Goal: Task Accomplishment & Management: Use online tool/utility

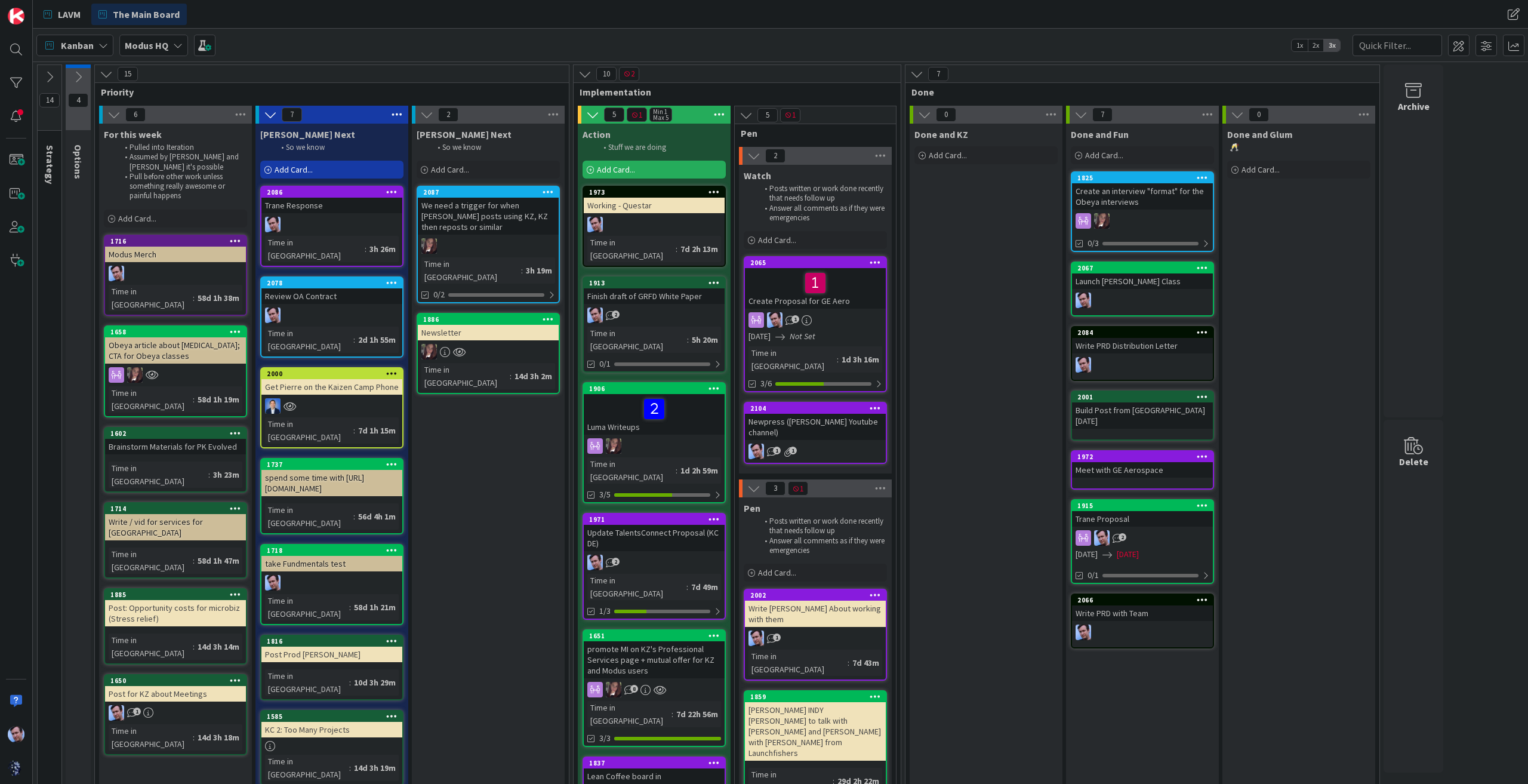
scroll to position [60, 0]
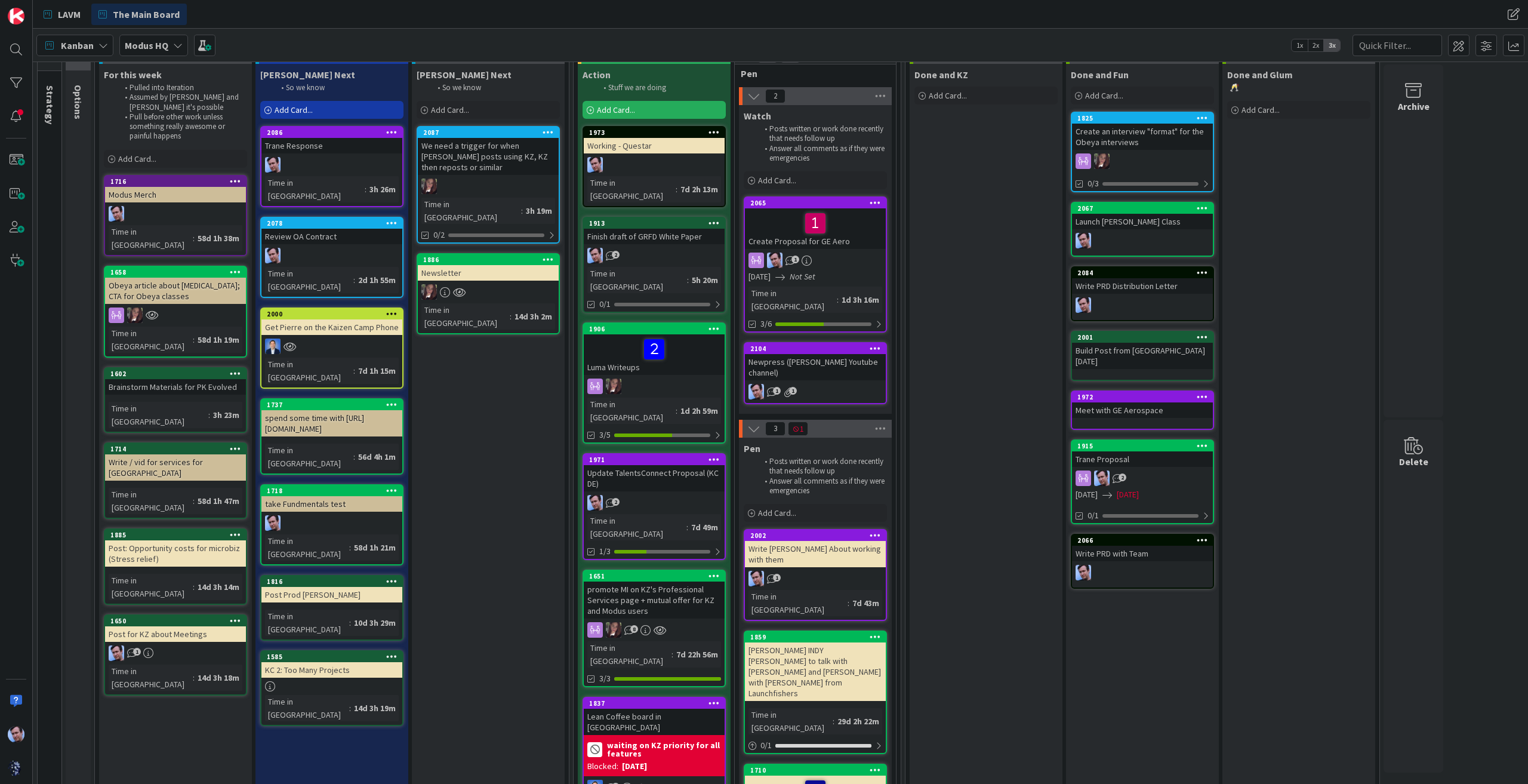
click at [347, 108] on div "Add Card..." at bounding box center [332, 110] width 143 height 18
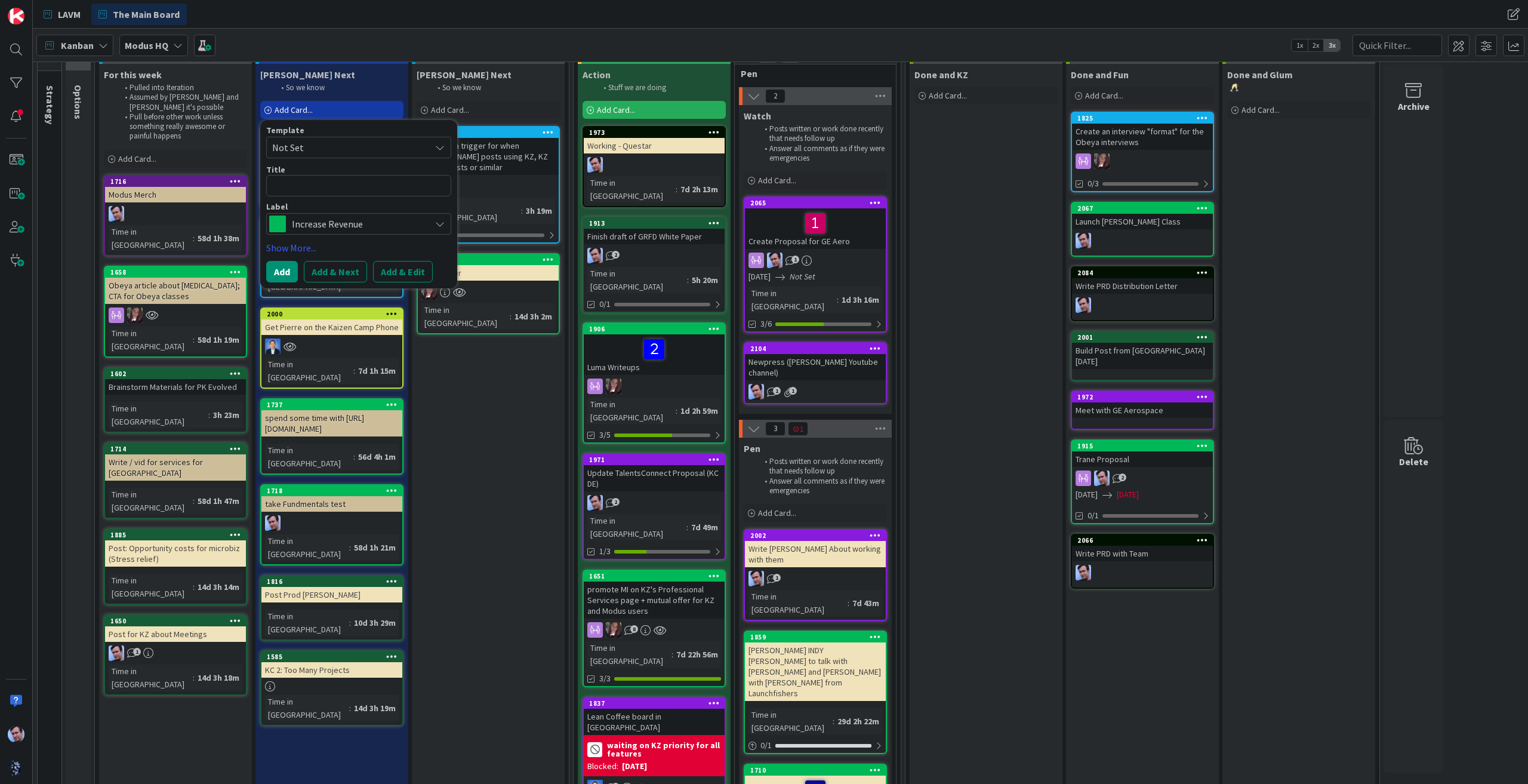
type textarea "x"
type textarea "W"
type textarea "x"
type textarea "WS"
type textarea "x"
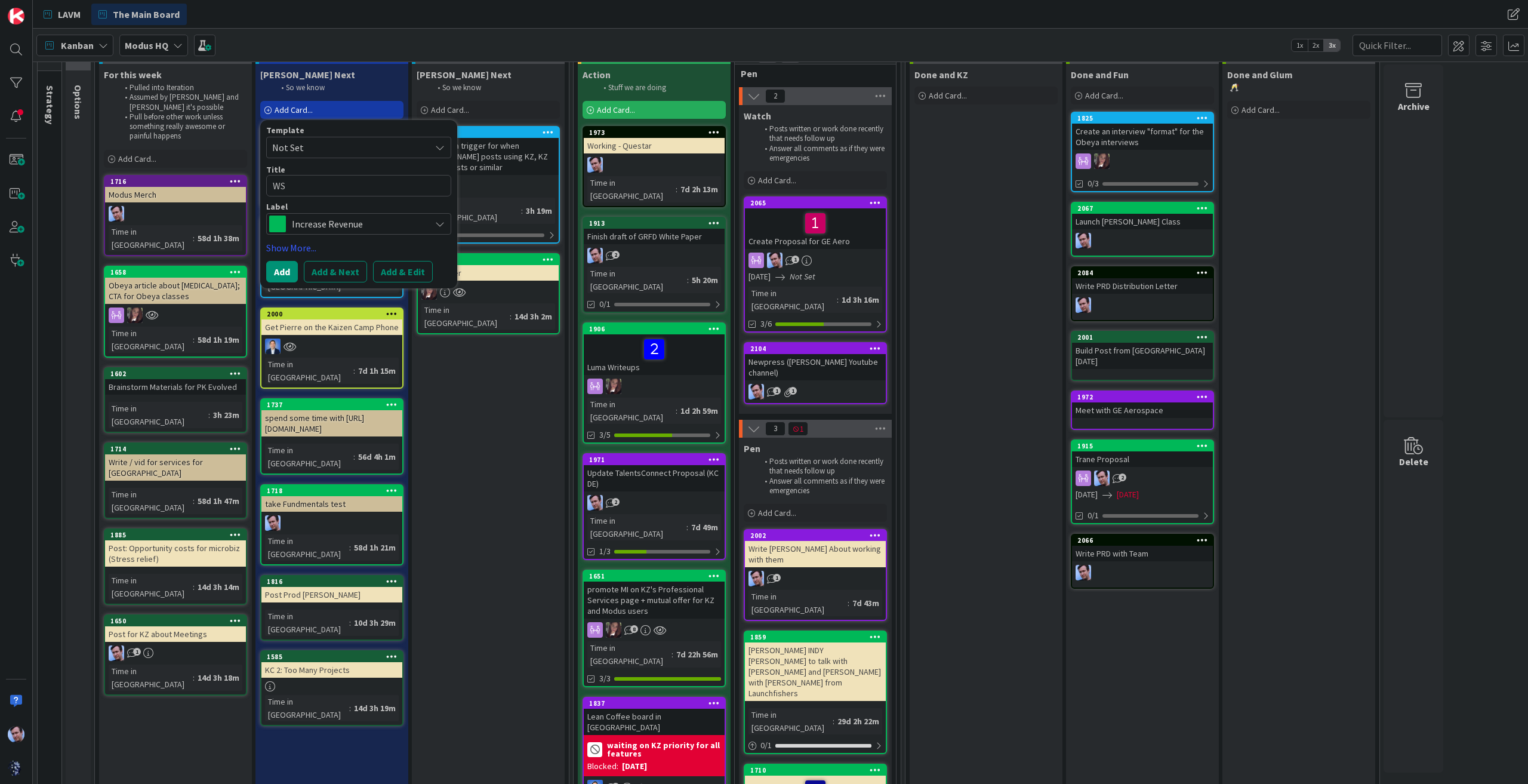
type textarea "WSr"
type textarea "x"
type textarea "WSri"
type textarea "x"
type textarea "WSrit"
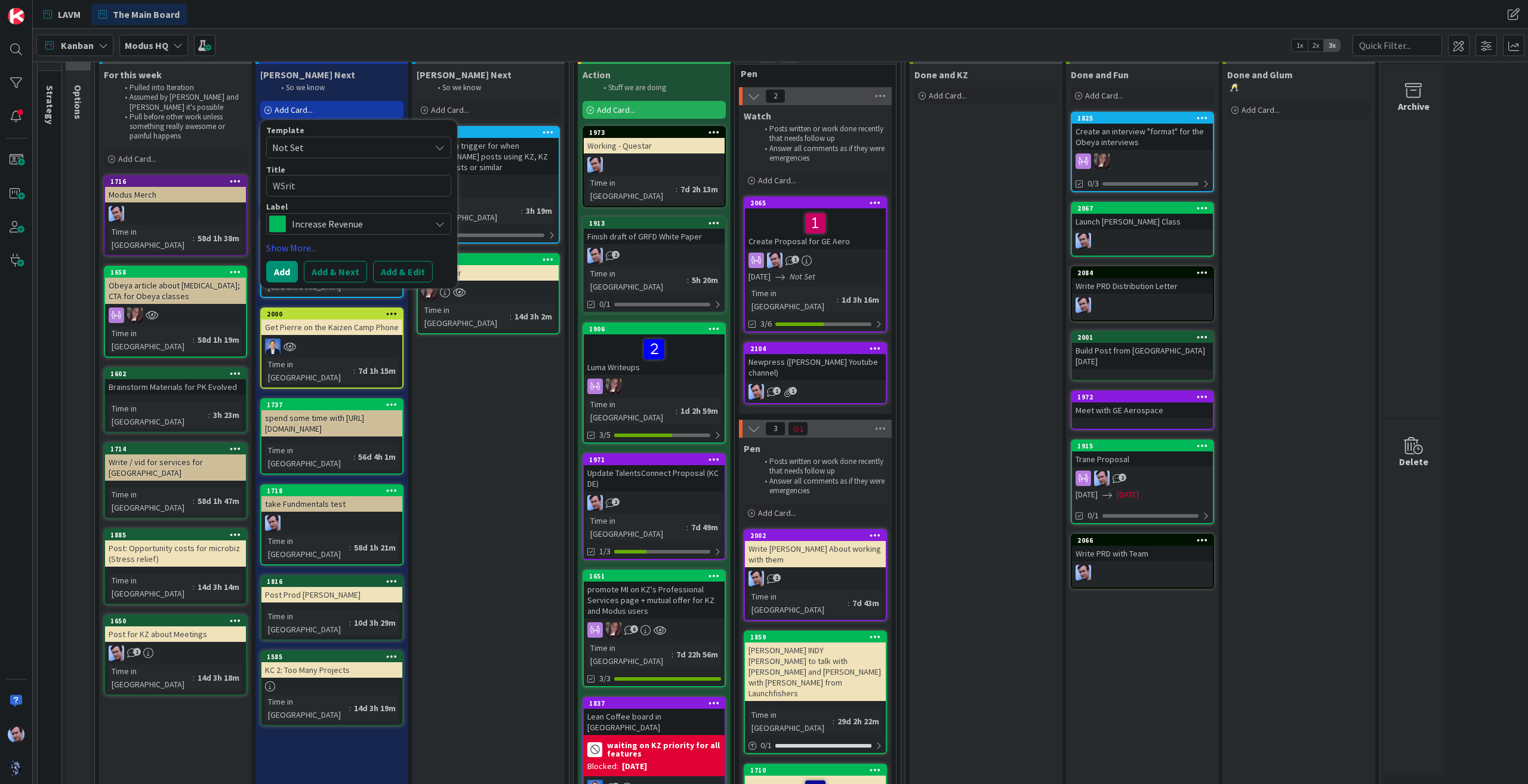
type textarea "x"
type textarea "WSrite"
type textarea "x"
type textarea "WSrite"
type textarea "x"
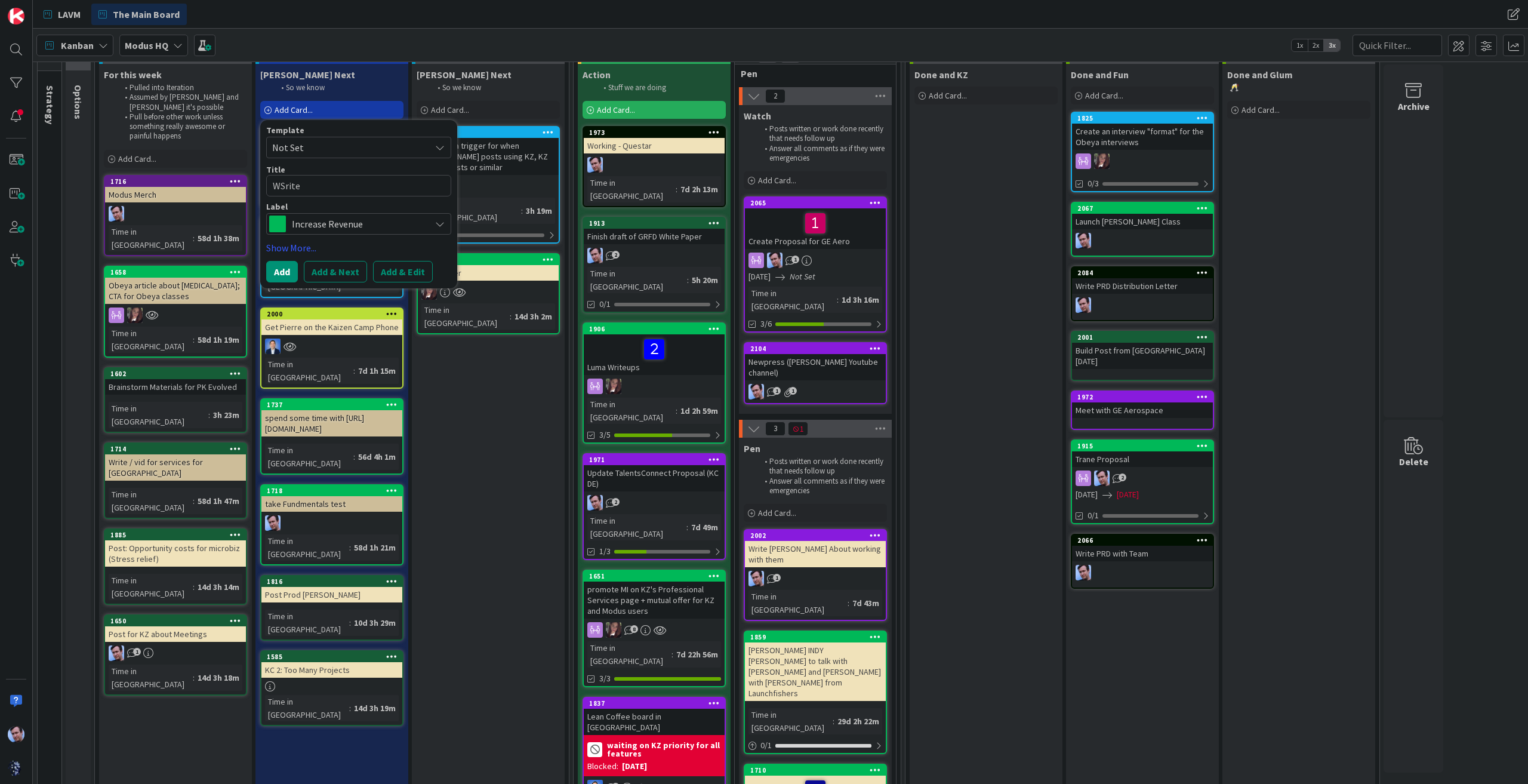
type textarea "WSrite P"
type textarea "x"
type textarea "WSrite"
type textarea "x"
type textarea "WSrite"
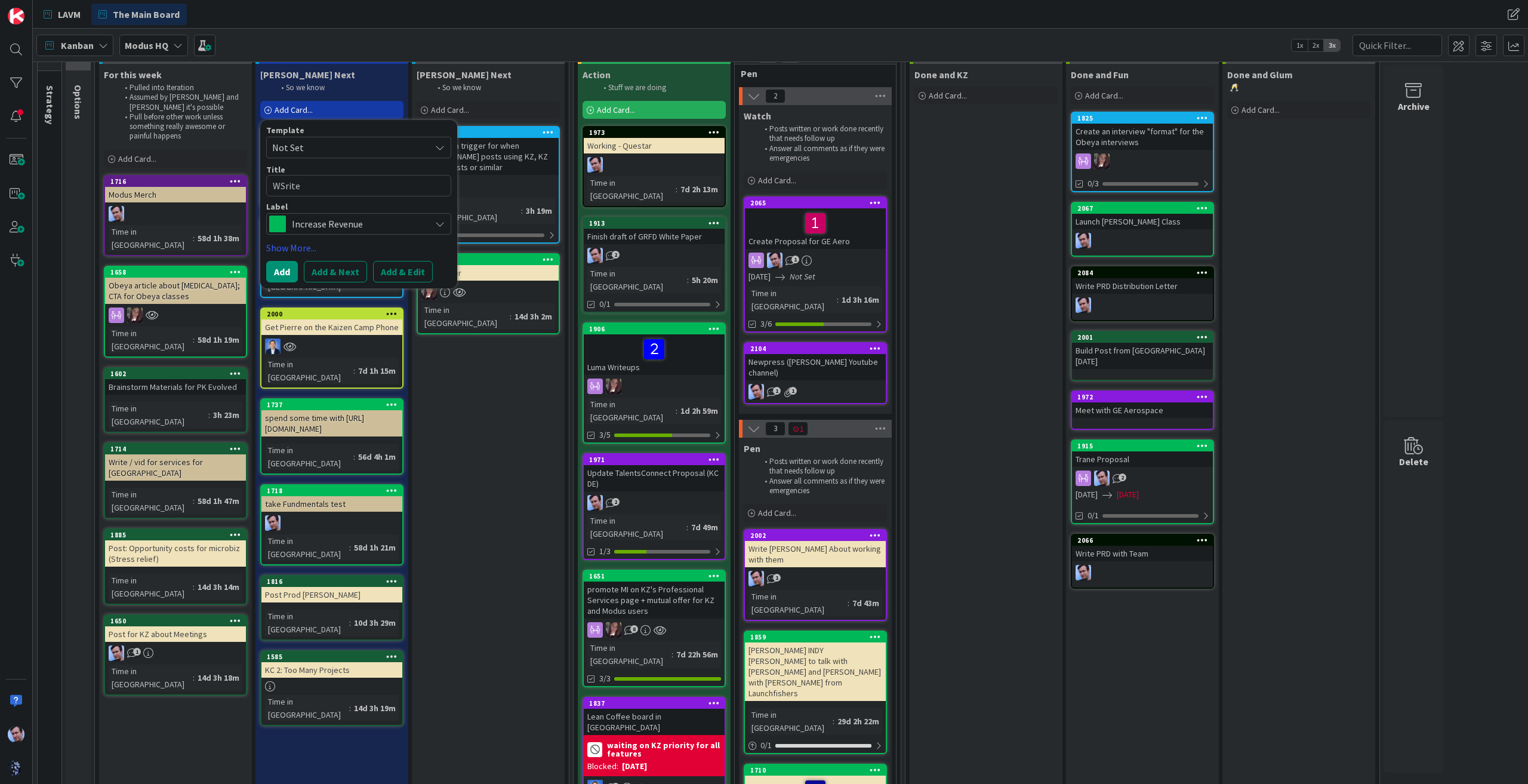
type textarea "x"
type textarea "WSrit"
type textarea "x"
type textarea "WSri"
type textarea "x"
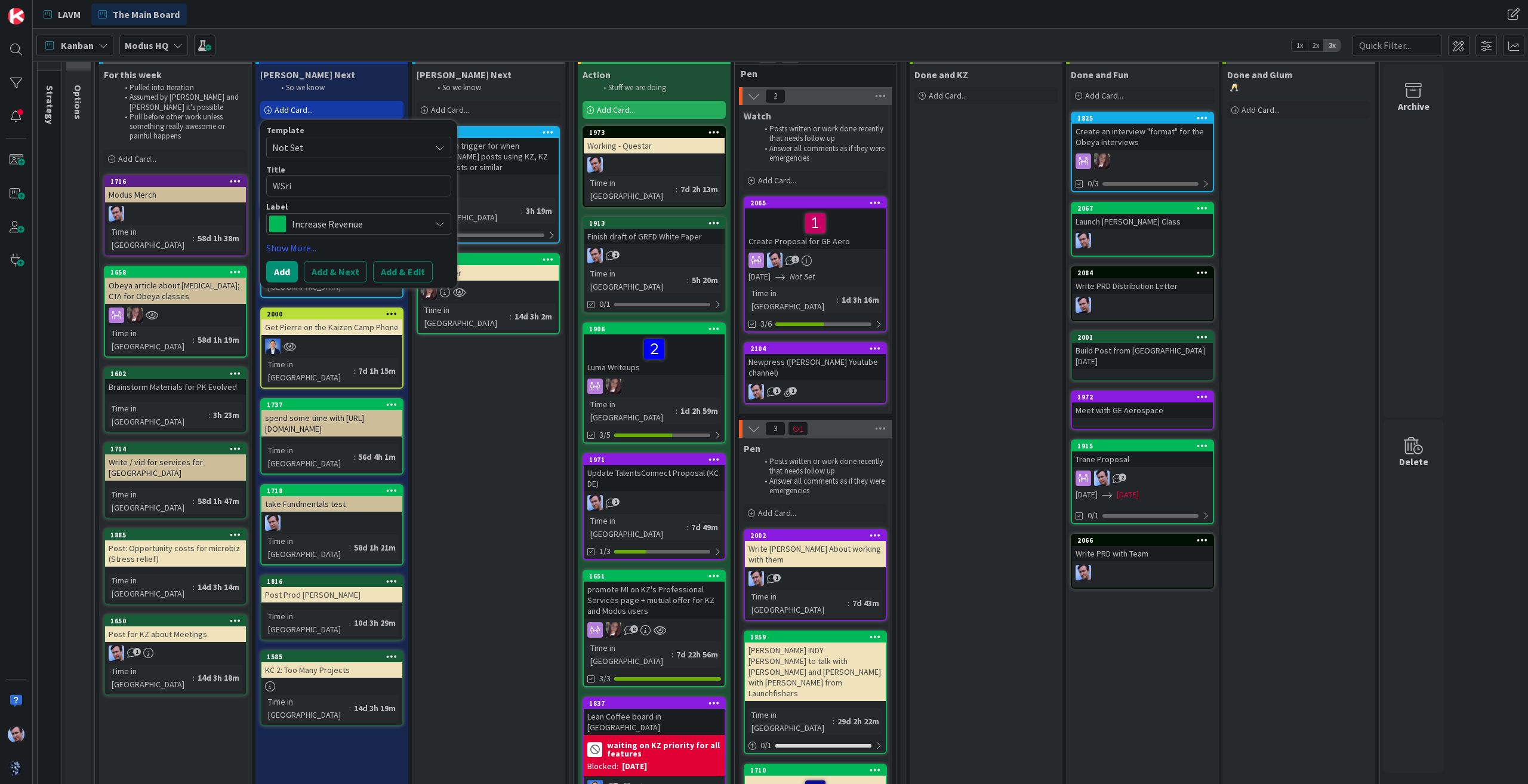
type textarea "WSr"
type textarea "x"
type textarea "WS"
type textarea "x"
type textarea "W"
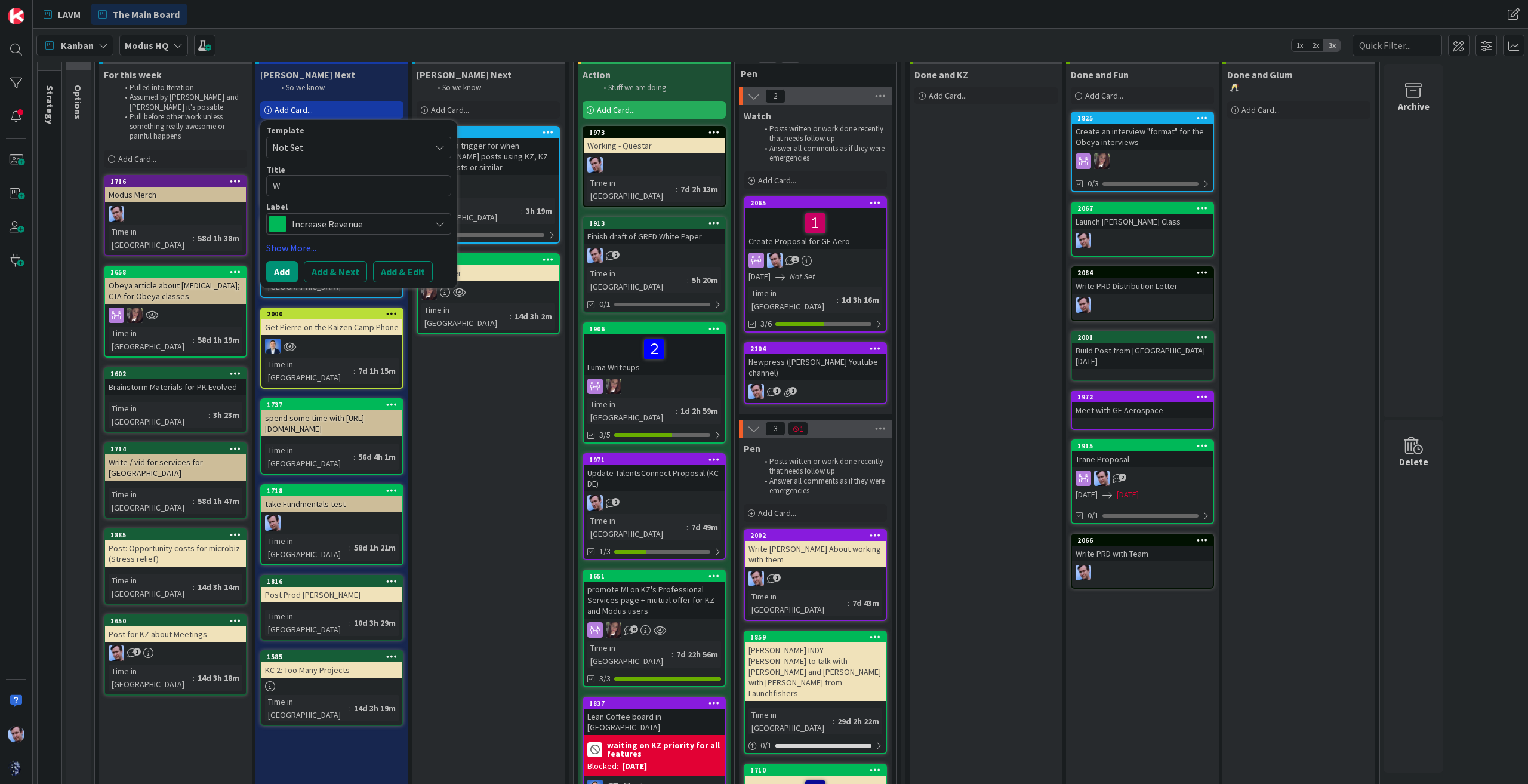
type textarea "x"
type textarea "Wr"
type textarea "x"
type textarea "Wri"
type textarea "x"
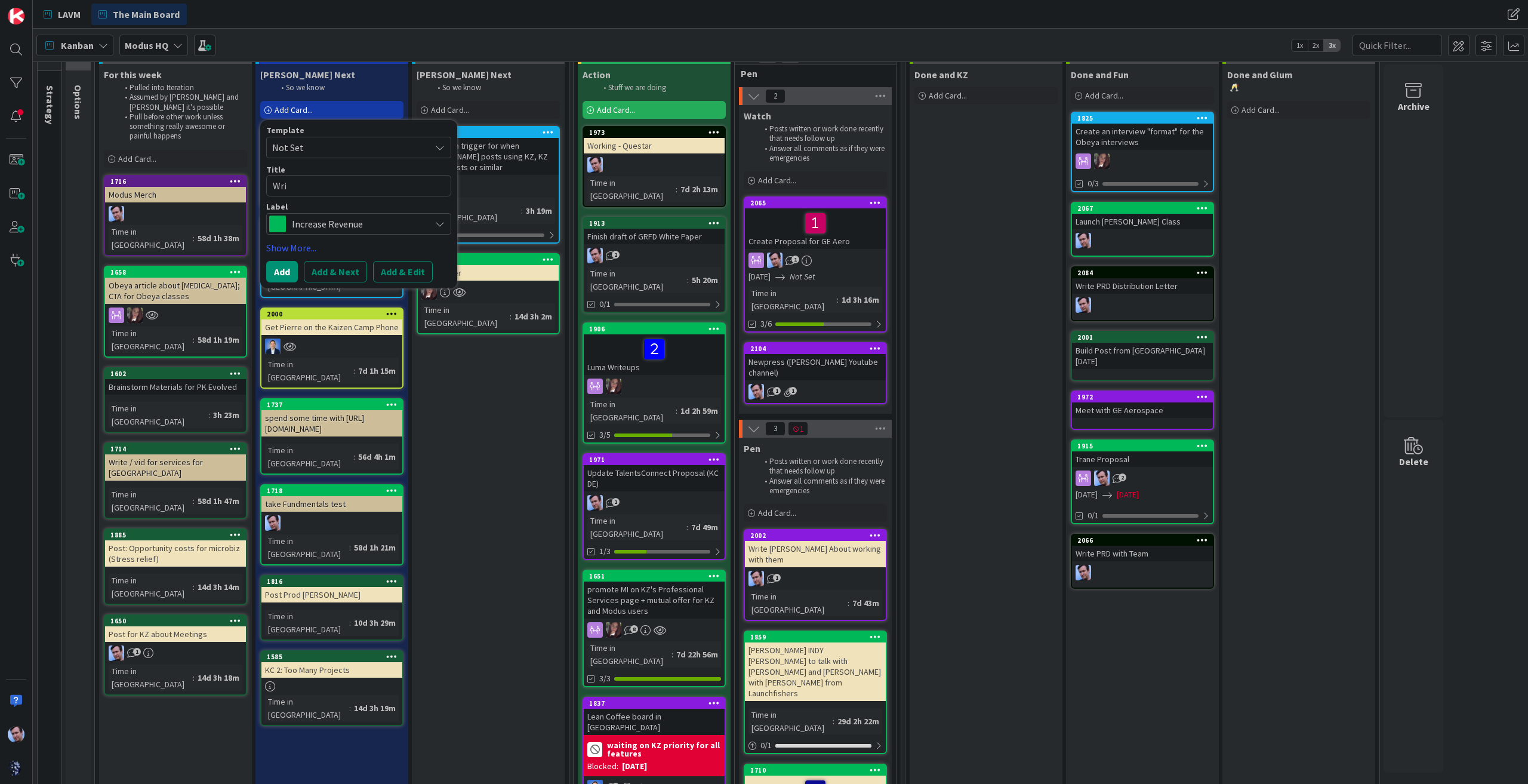
type textarea "Writ"
type textarea "x"
type textarea "Write"
type textarea "x"
type textarea "Write"
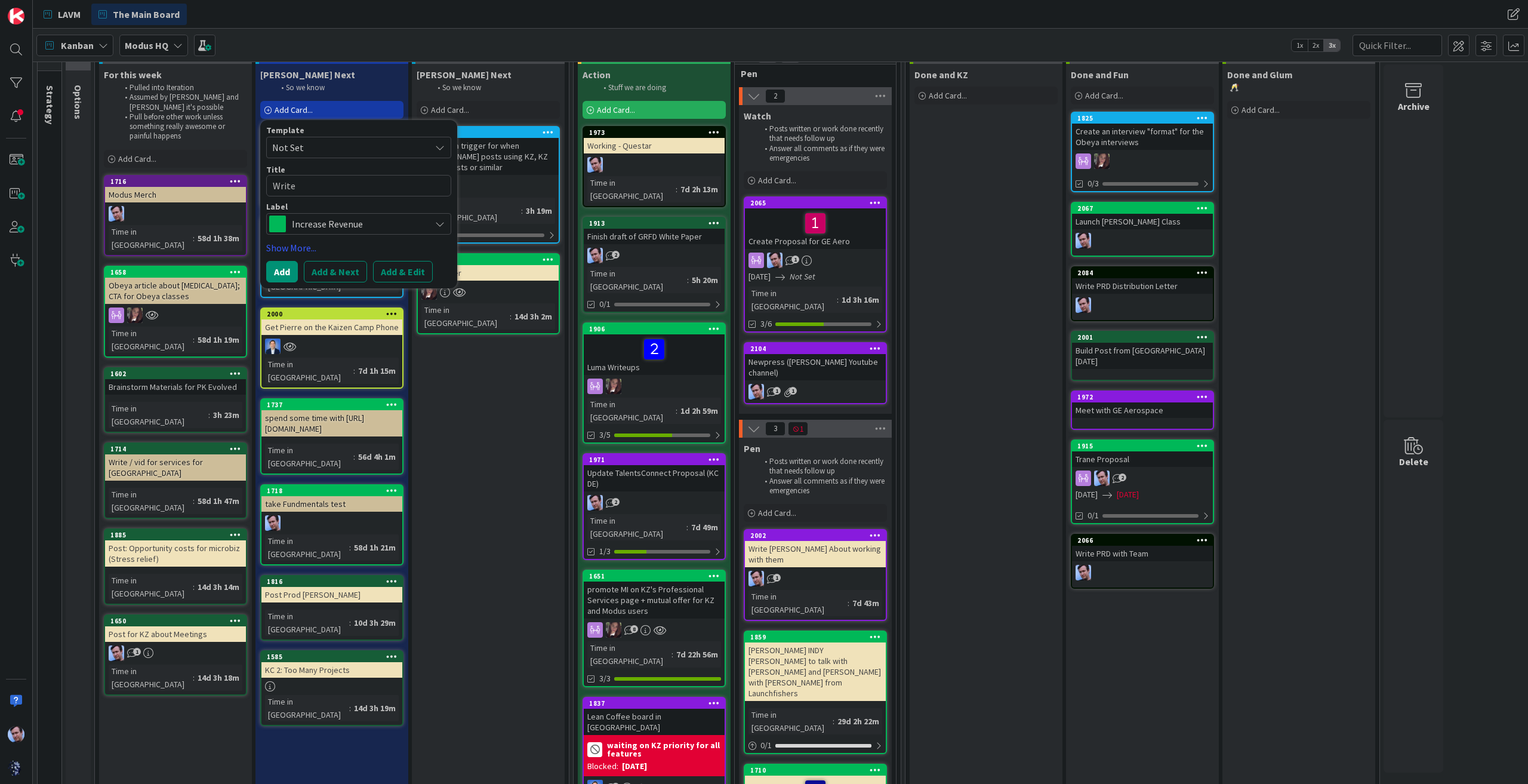
type textarea "x"
type textarea "Write P"
type textarea "x"
type textarea "Write Po"
type textarea "x"
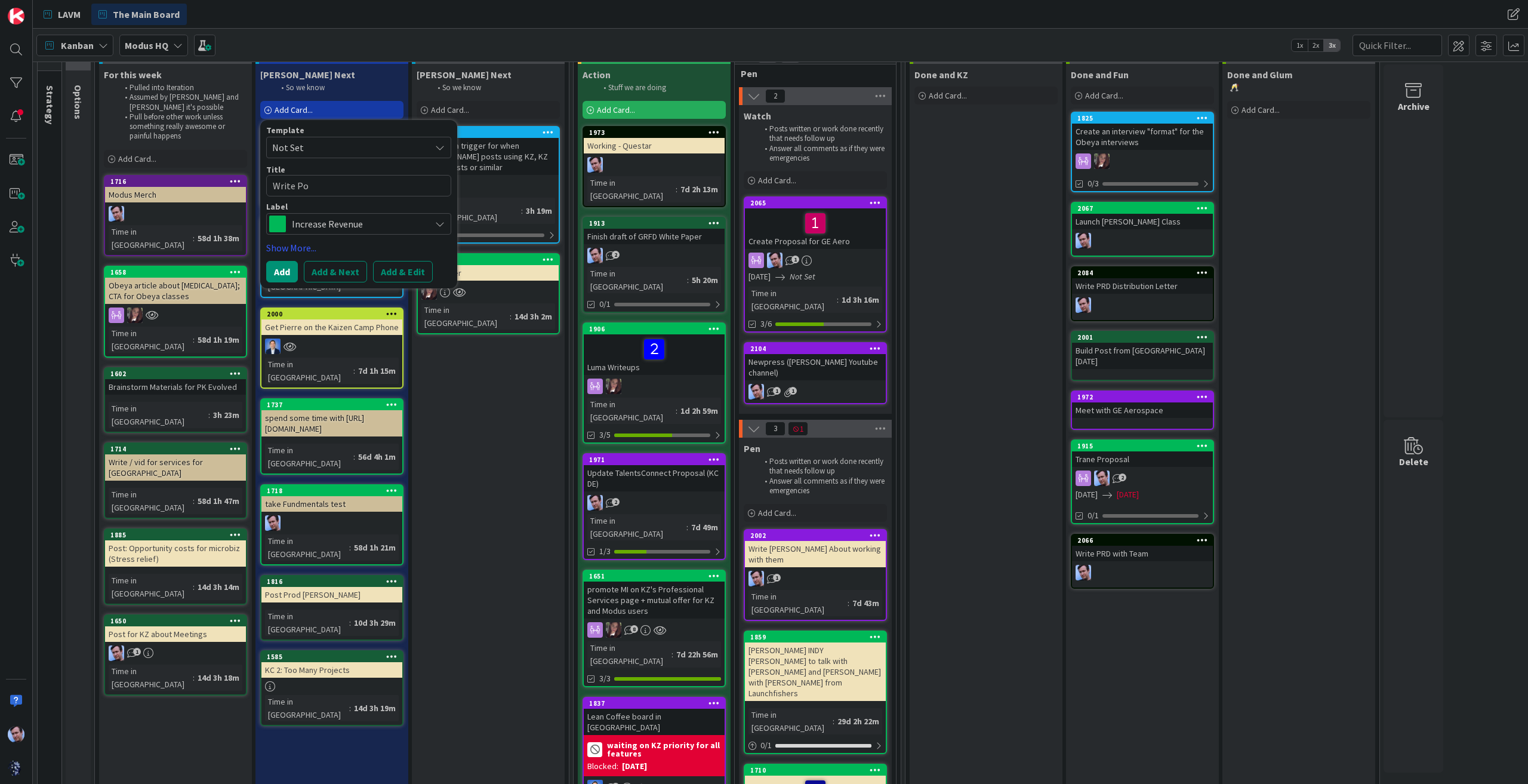
type textarea "Write Pol"
type textarea "x"
type textarea "Write Po"
type textarea "x"
type textarea "Write P"
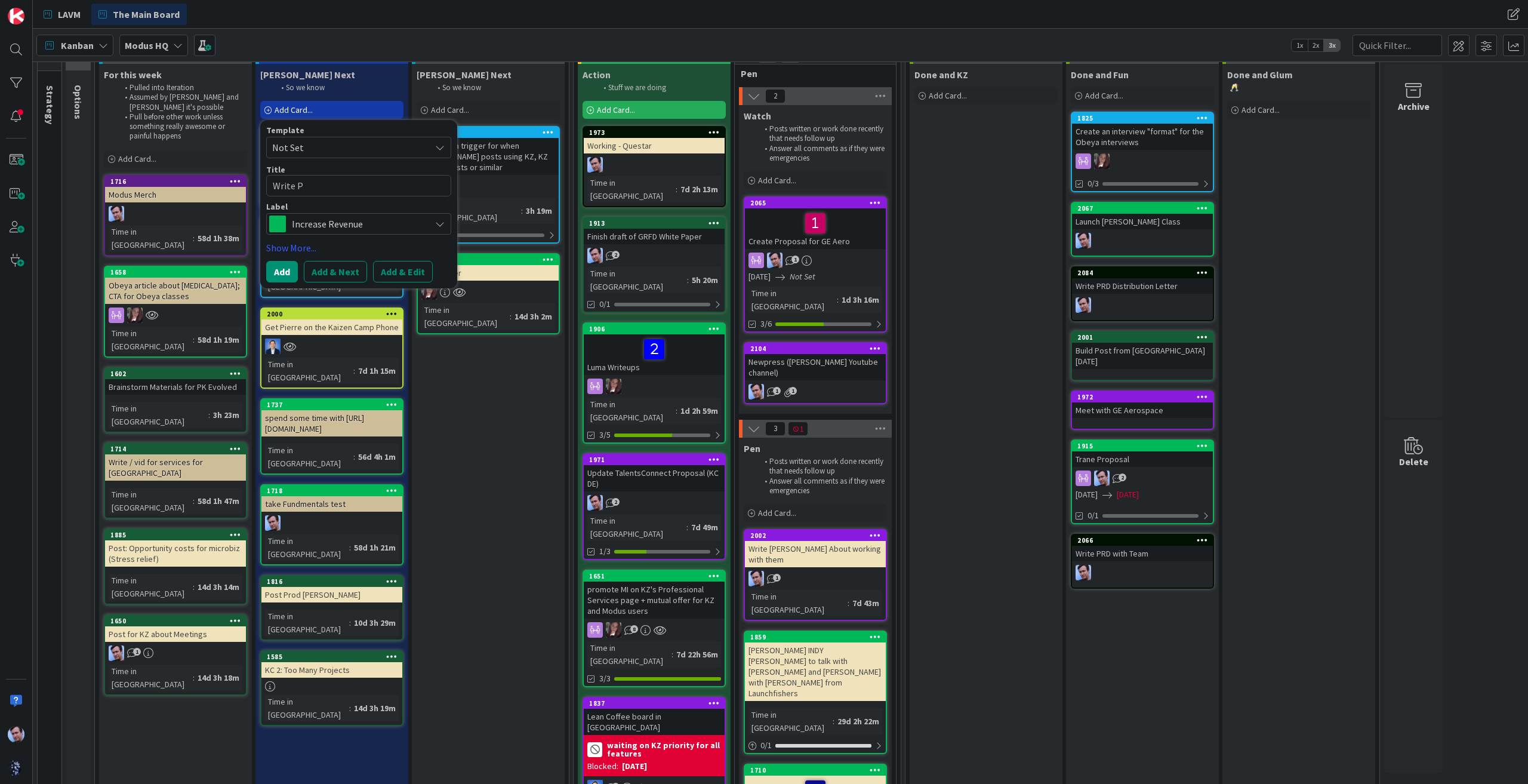
type textarea "x"
type textarea "Write"
type textarea "x"
type textarea "Write a"
type textarea "x"
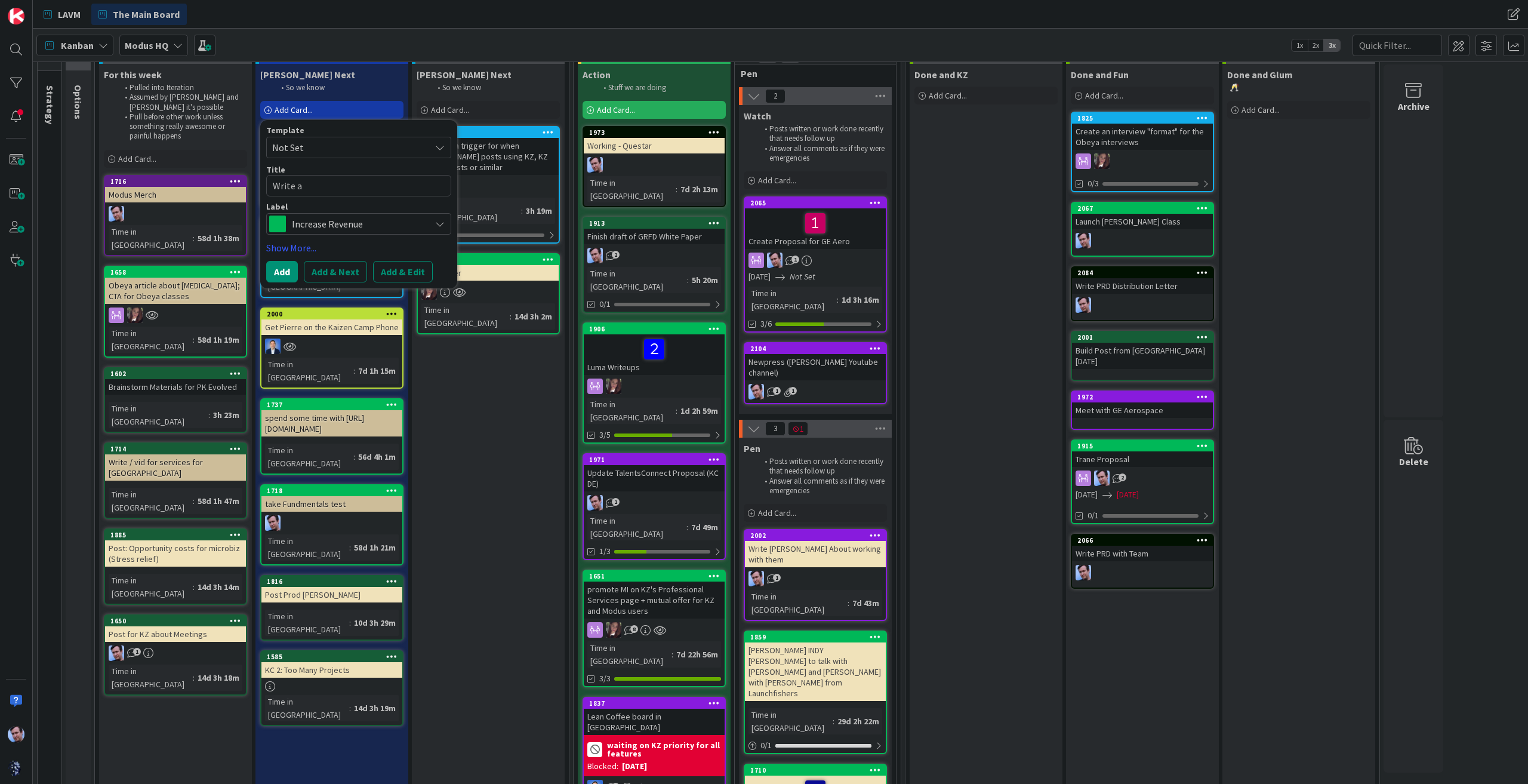
type textarea "Write an"
type textarea "x"
type textarea "Write and"
type textarea "x"
type textarea "Write and"
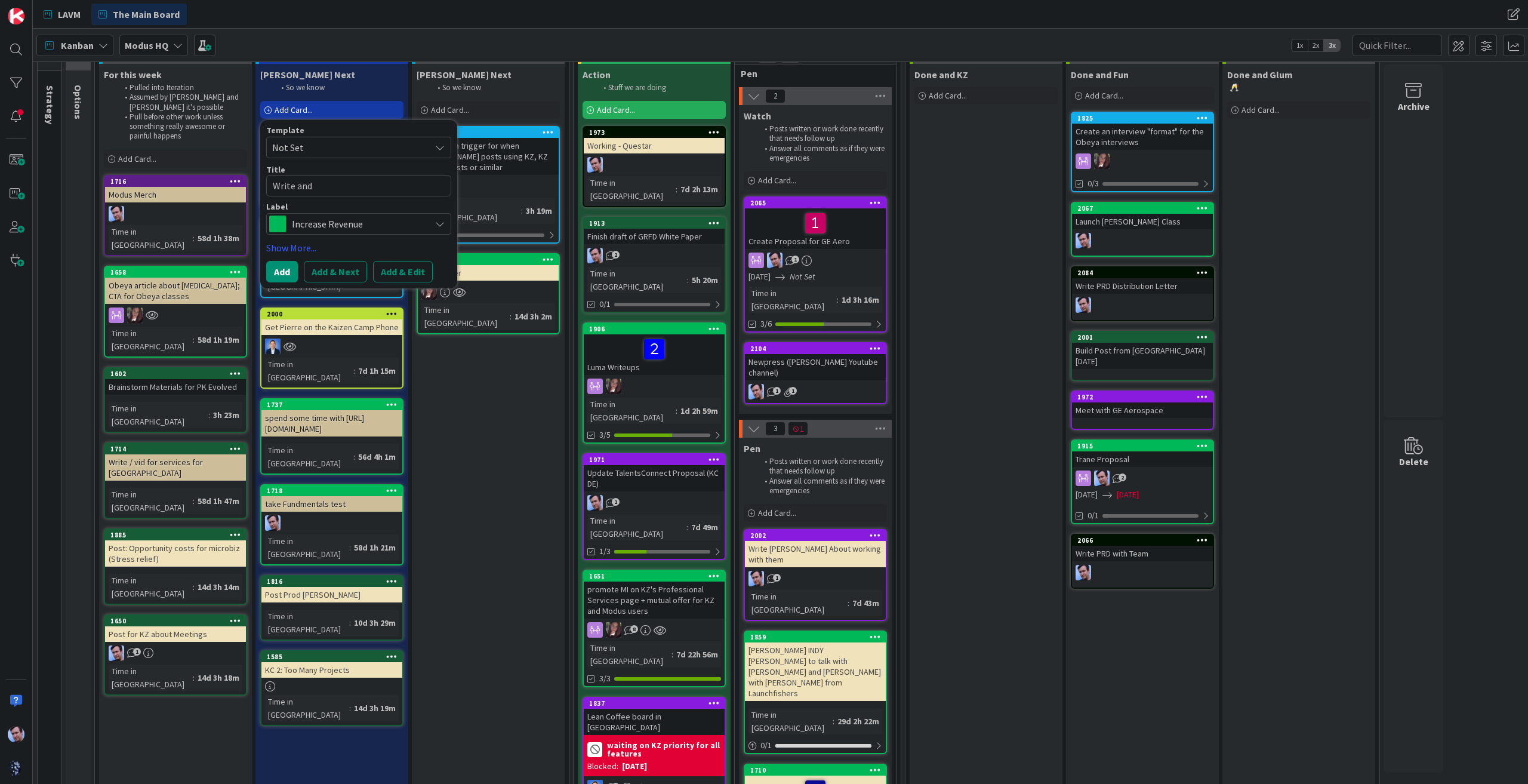
type textarea "x"
type textarea "Write and p"
type textarea "x"
type textarea "Write and pu"
type textarea "x"
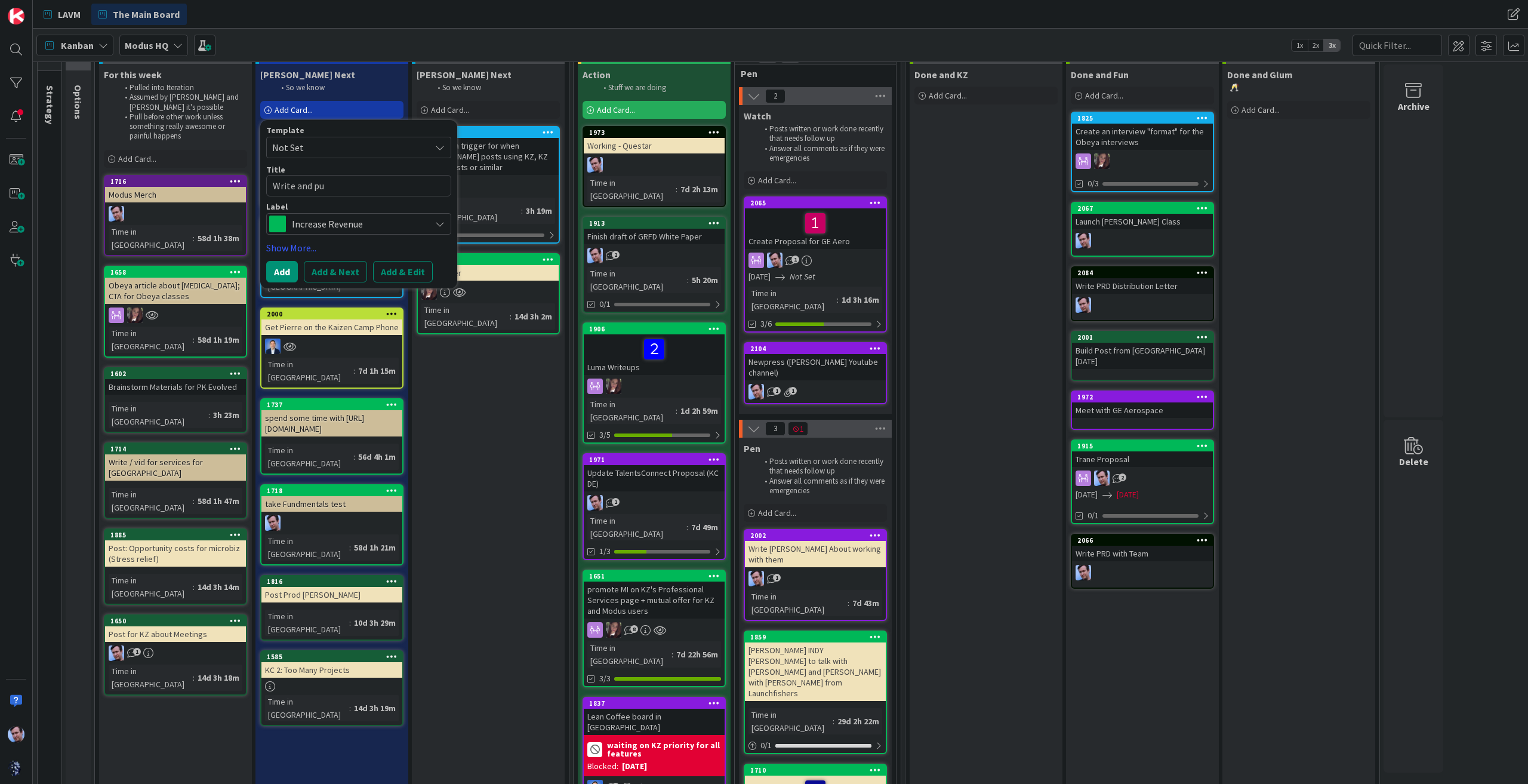
type textarea "Write and pub"
type textarea "x"
type textarea "Write and publ"
type textarea "x"
type textarea "Write and publi"
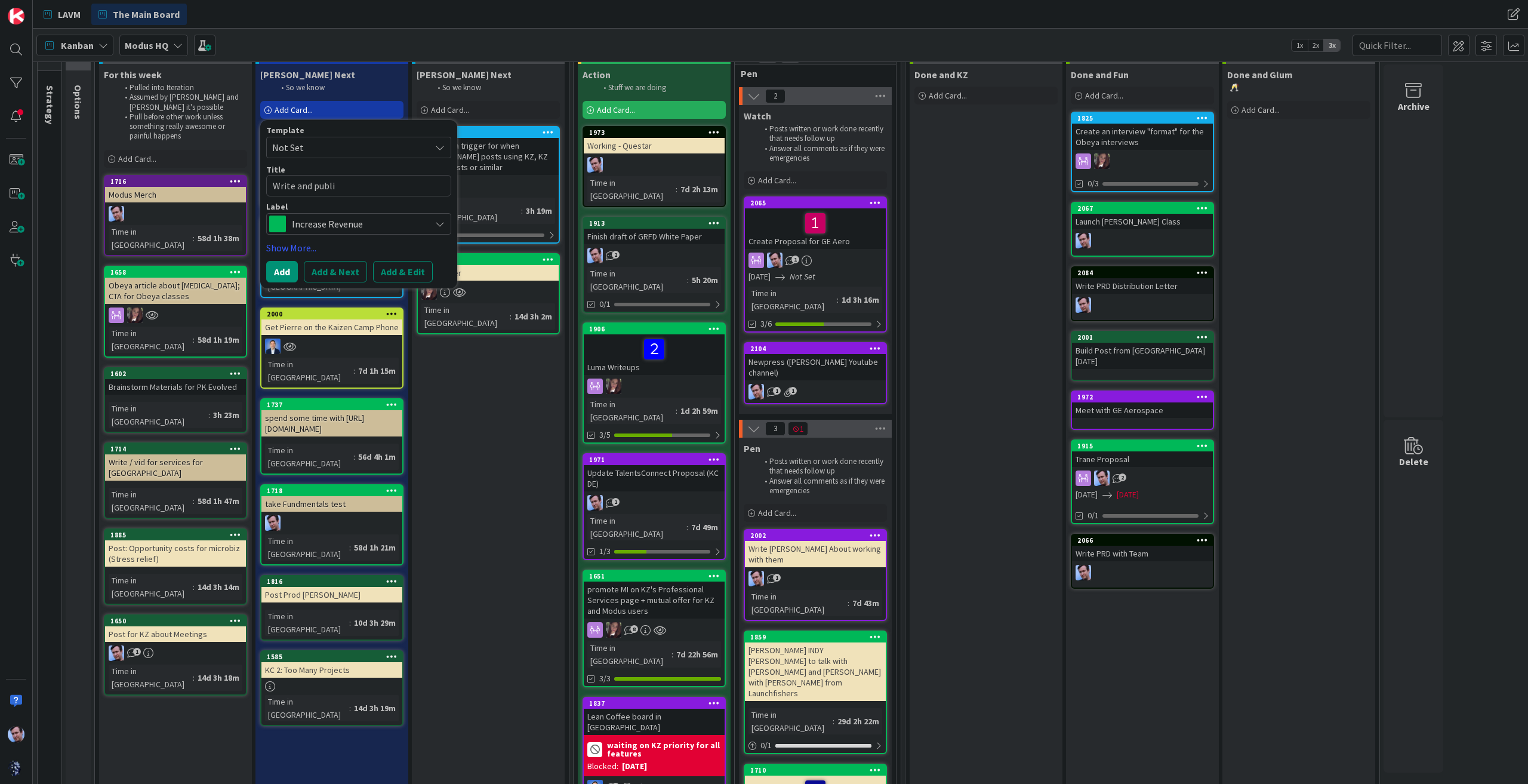
type textarea "x"
type textarea "Write and publis"
type textarea "x"
type textarea "Write and publish"
type textarea "x"
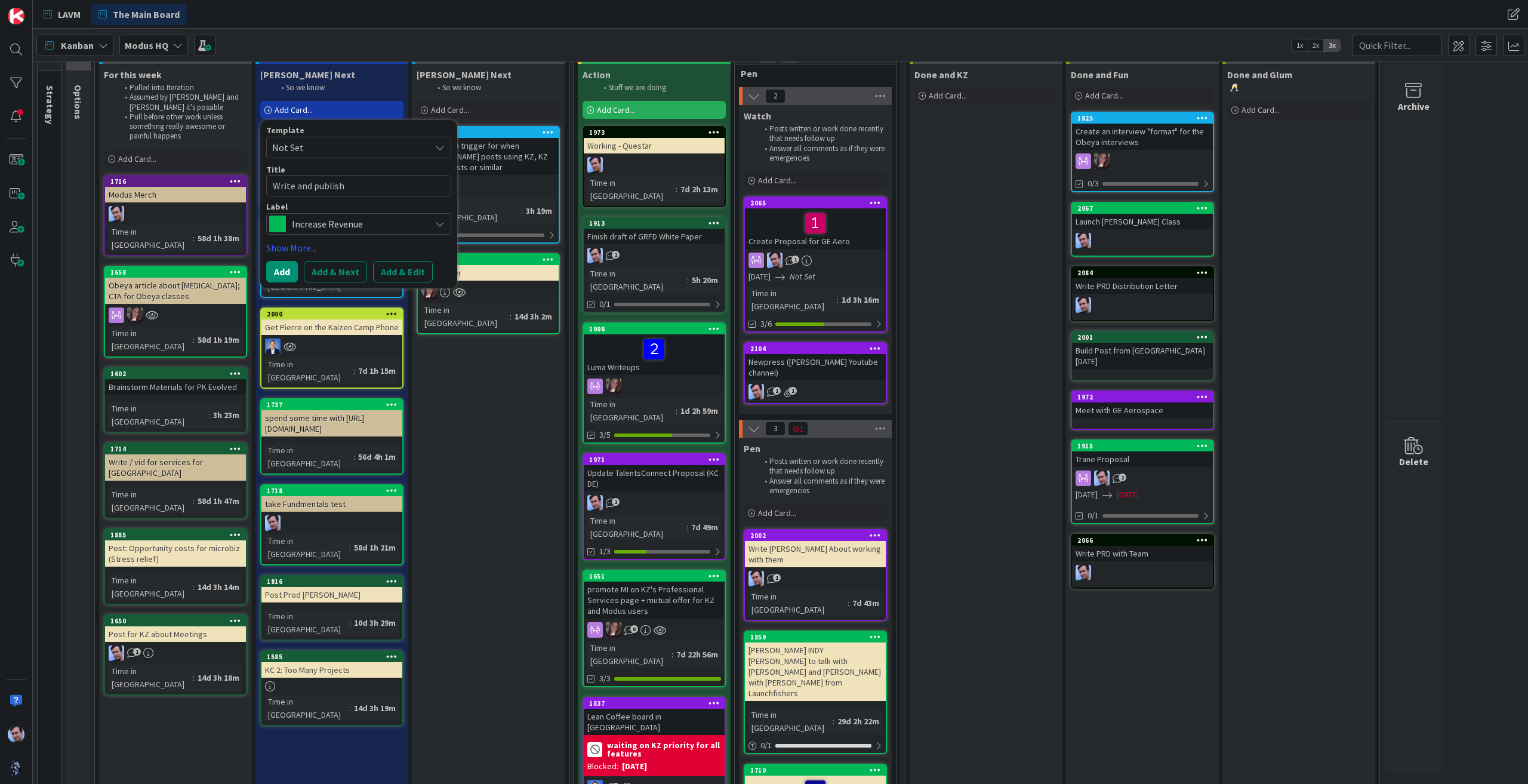
type textarea "Write and publish"
type textarea "x"
type textarea "Write and publish p"
type textarea "x"
type textarea "Write and publish po"
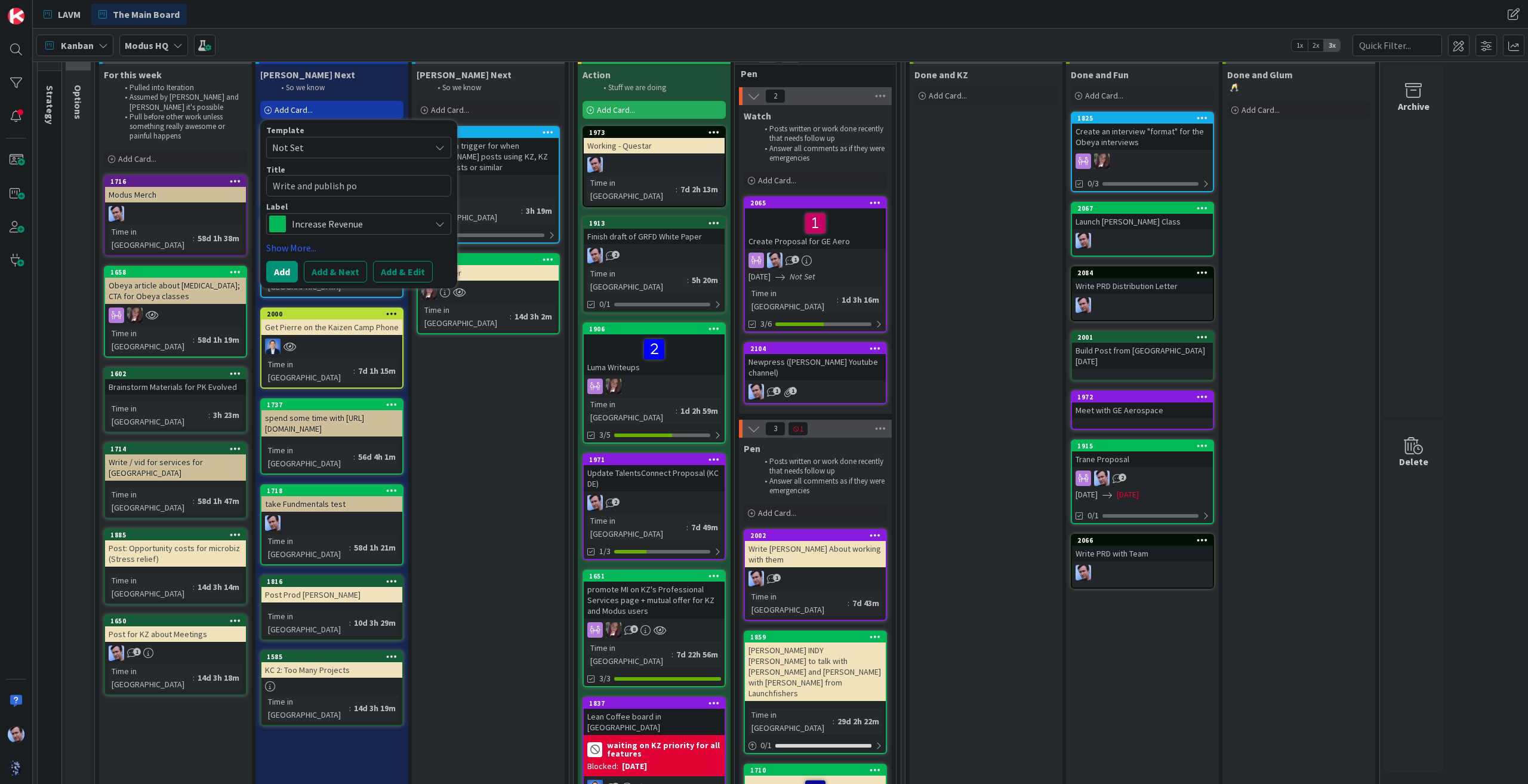
type textarea "x"
type textarea "Write and publish pol"
type textarea "x"
type textarea "Write and publish poli"
type textarea "x"
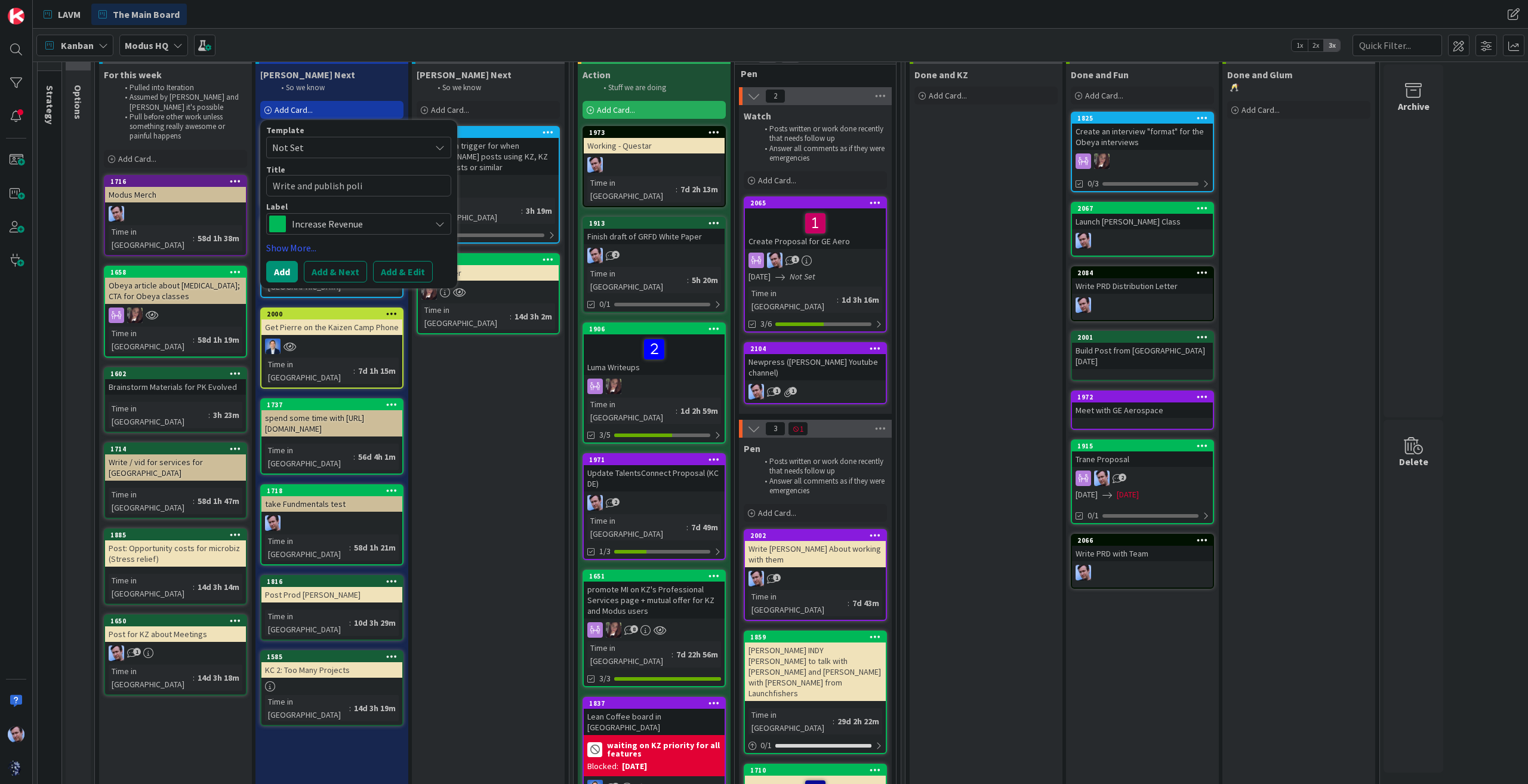
type textarea "Write and publish pol"
type textarea "x"
type textarea "Write and publish po"
type textarea "x"
type textarea "Write and publish p"
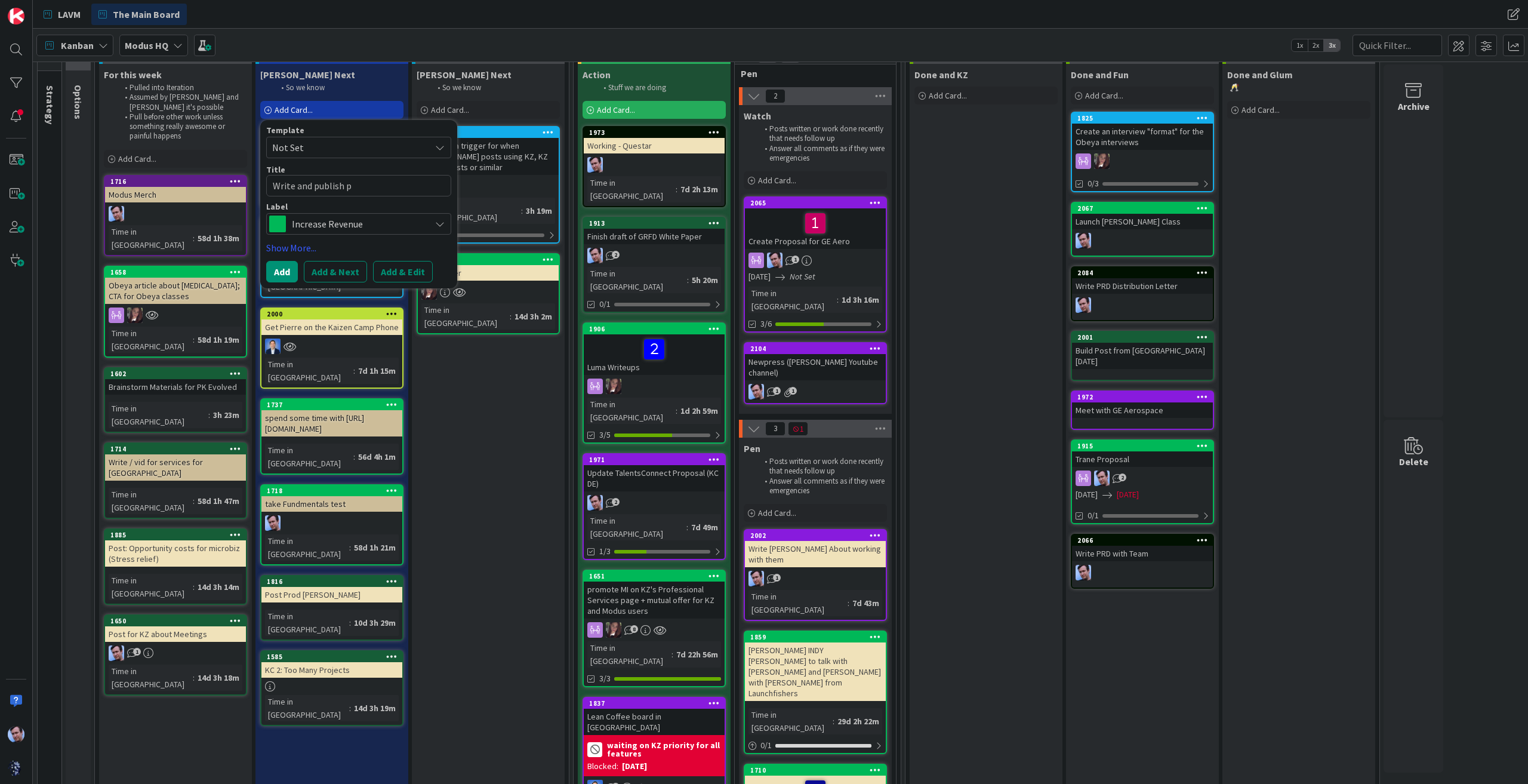
type textarea "x"
type textarea "Write and publish"
type textarea "x"
type textarea "Write and publish d"
type textarea "x"
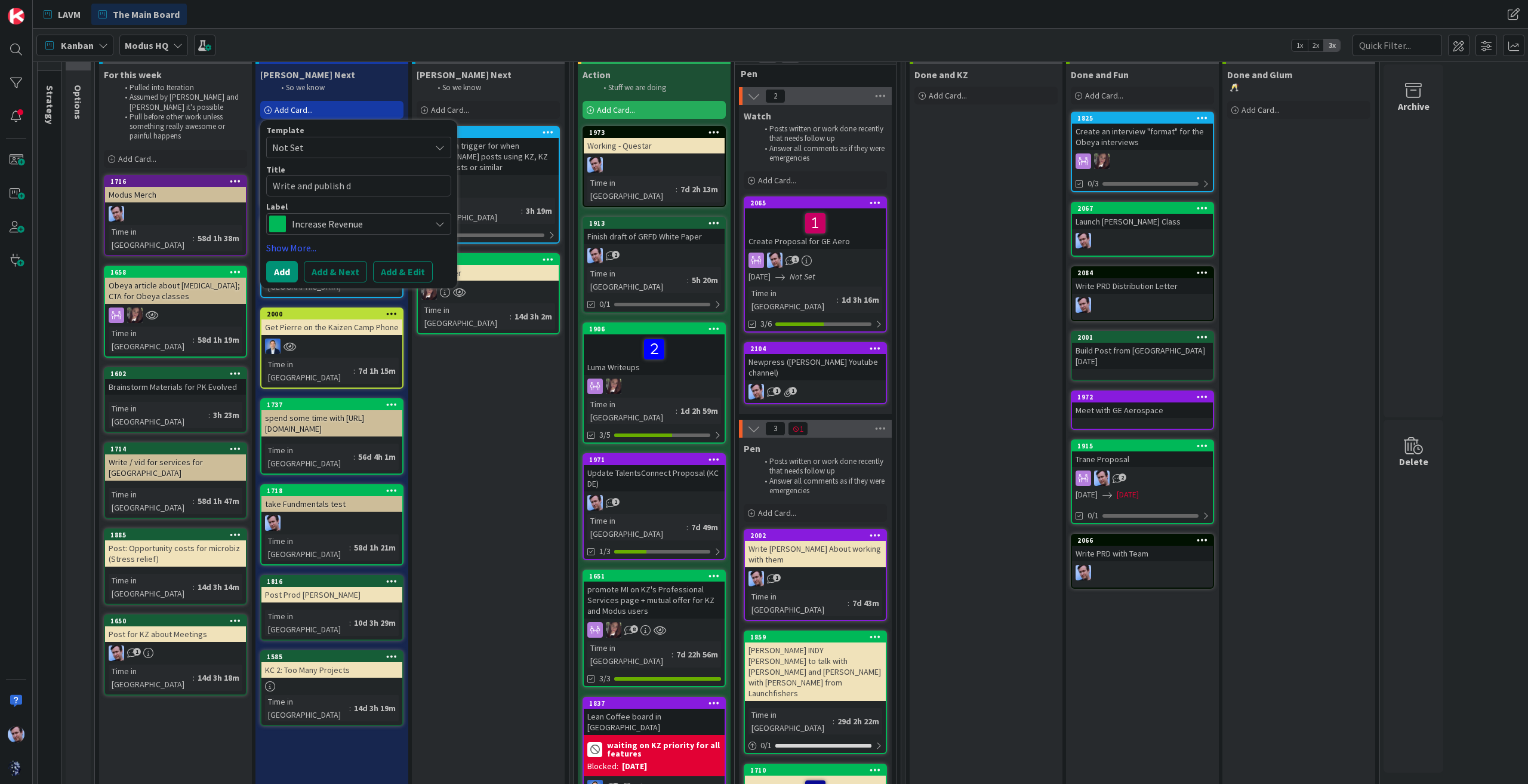
type textarea "Write and publish de"
type textarea "x"
type textarea "Write and publish dep"
type textarea "x"
type textarea "Write and publish [MEDICAL_DATA]"
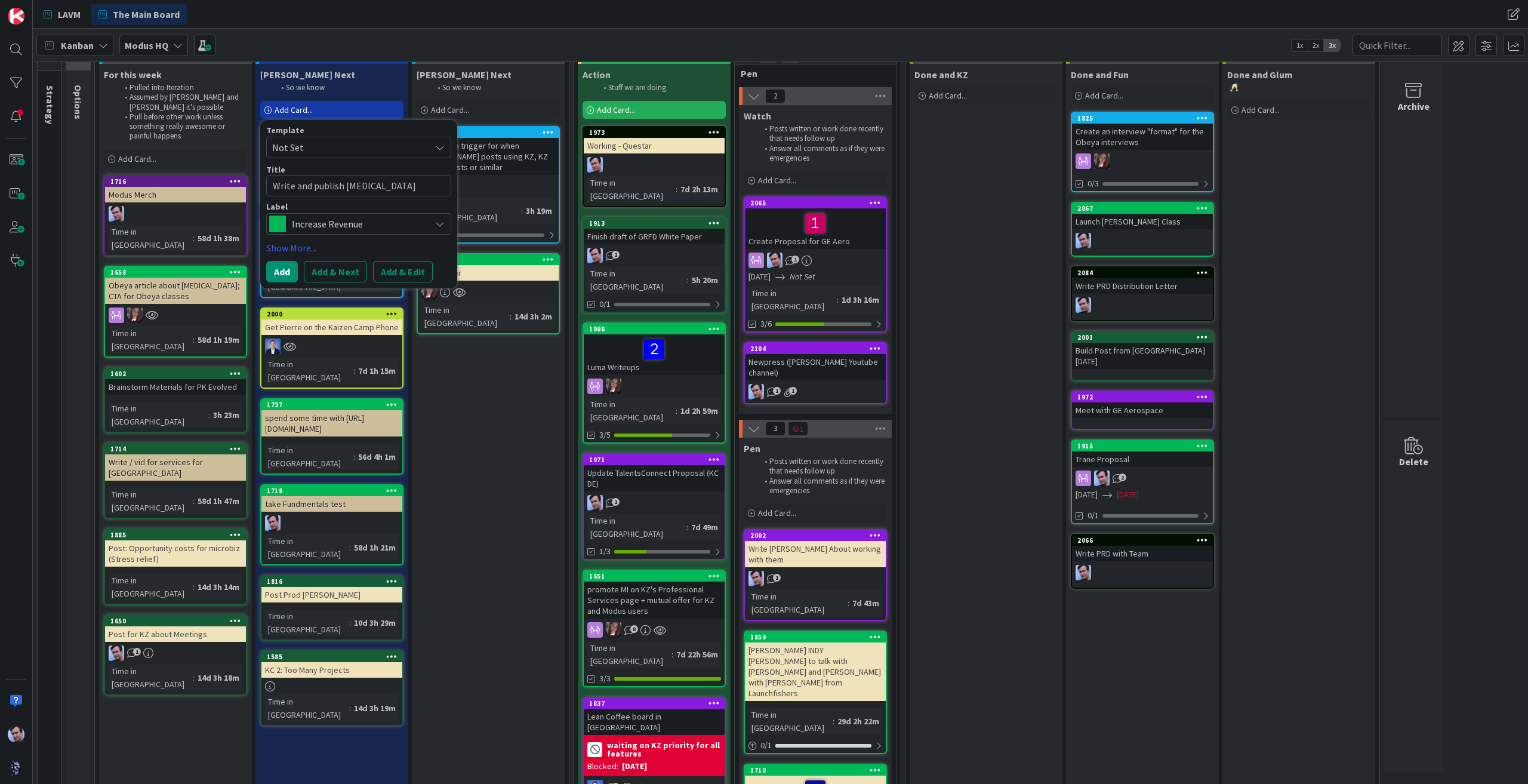
type textarea "x"
type textarea "Write and publish depend"
type textarea "x"
type textarea "Write and publish depende"
type textarea "x"
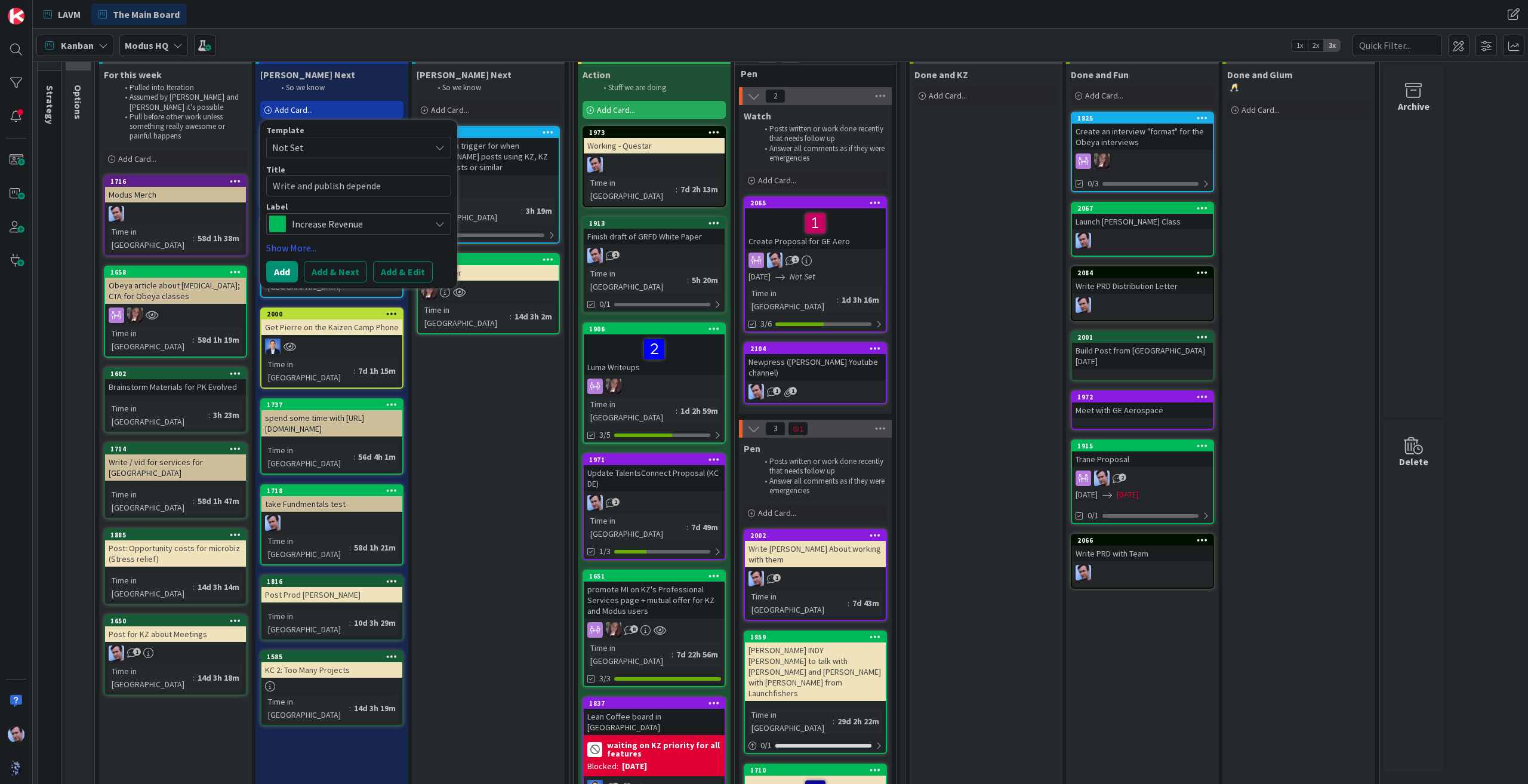
type textarea "Write and publish dependen"
type textarea "x"
type textarea "Write and publish dependenc"
type textarea "x"
type textarea "Write and publish dependencie"
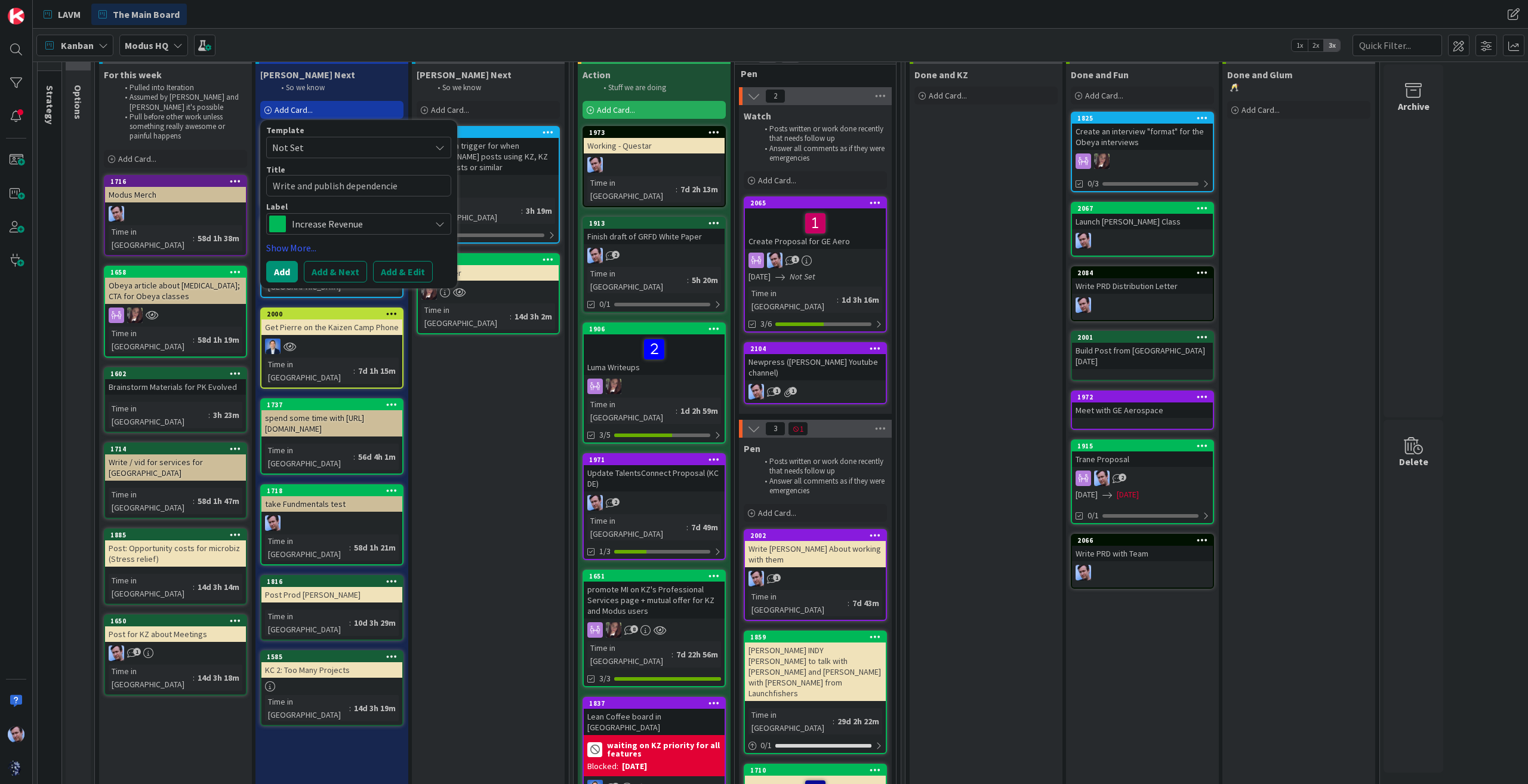
type textarea "x"
type textarea "Write and publish dependencies"
type textarea "x"
type textarea "Write and publish dependencies"
type textarea "x"
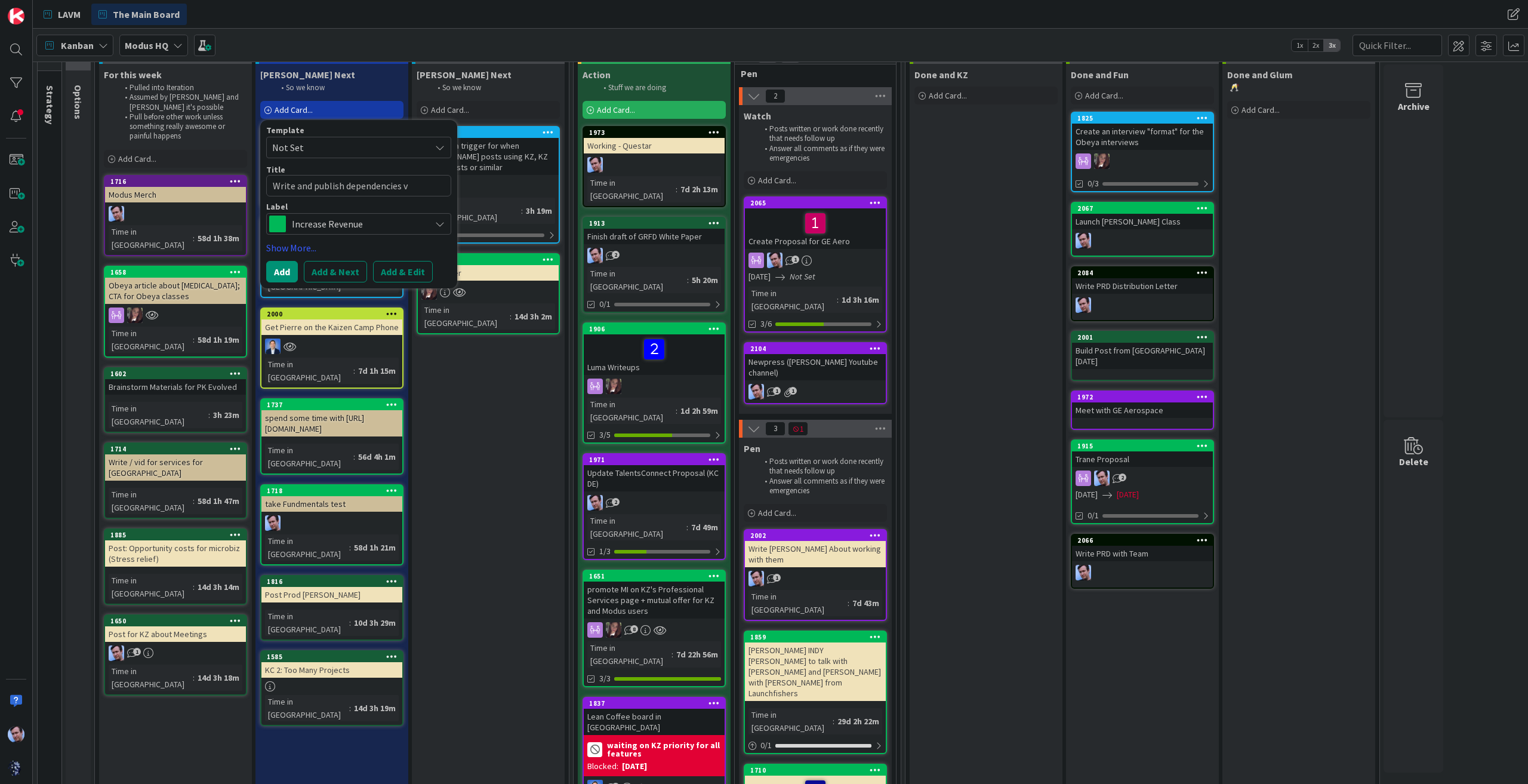
type textarea "Write and publish dependencies vi"
type textarea "x"
type textarea "Write and publish dependencies vie"
type textarea "x"
type textarea "Write and publish dependencies vi"
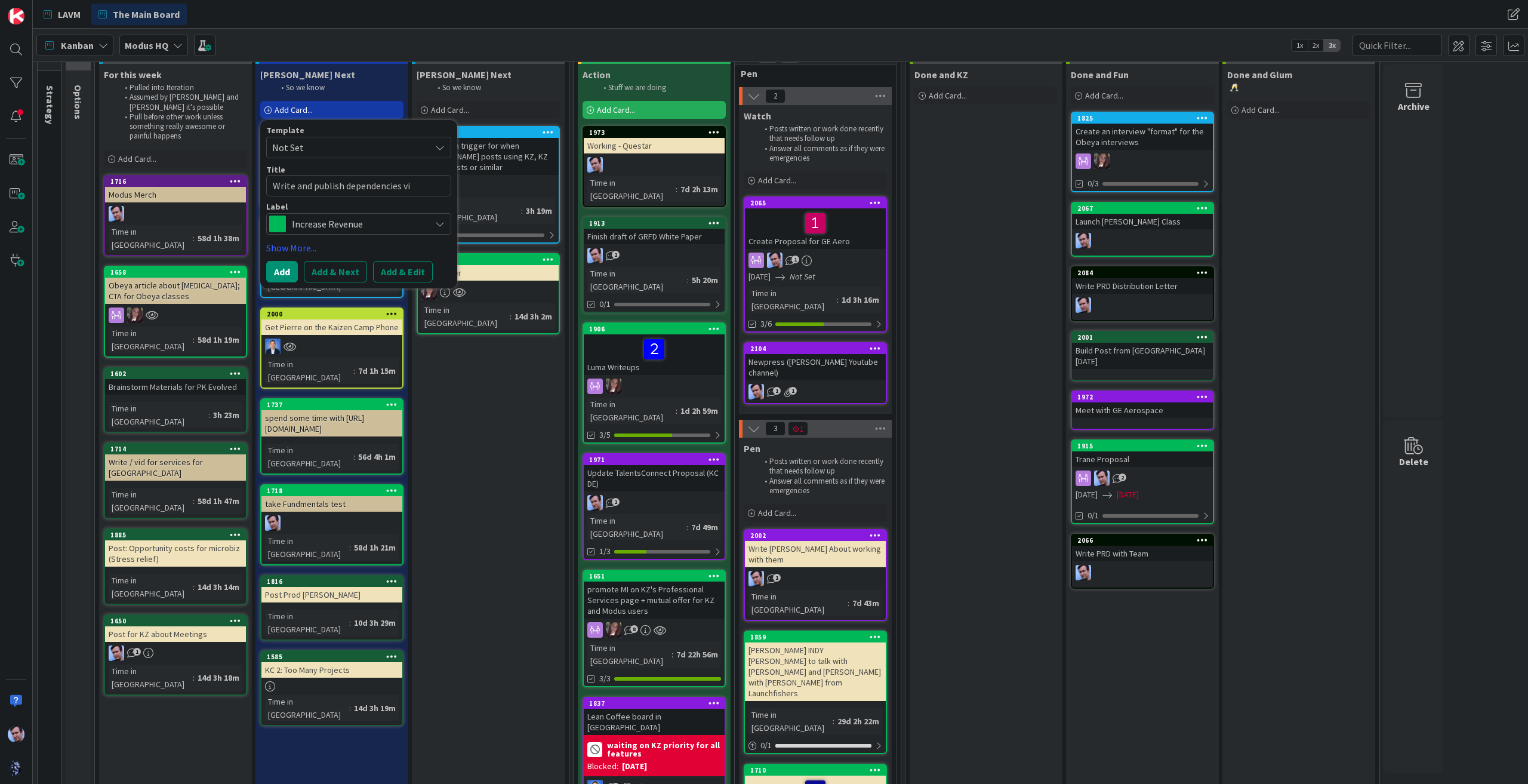
type textarea "x"
type textarea "Write and publish dependencies v"
type textarea "x"
type textarea "Write and publish dependencies"
type textarea "x"
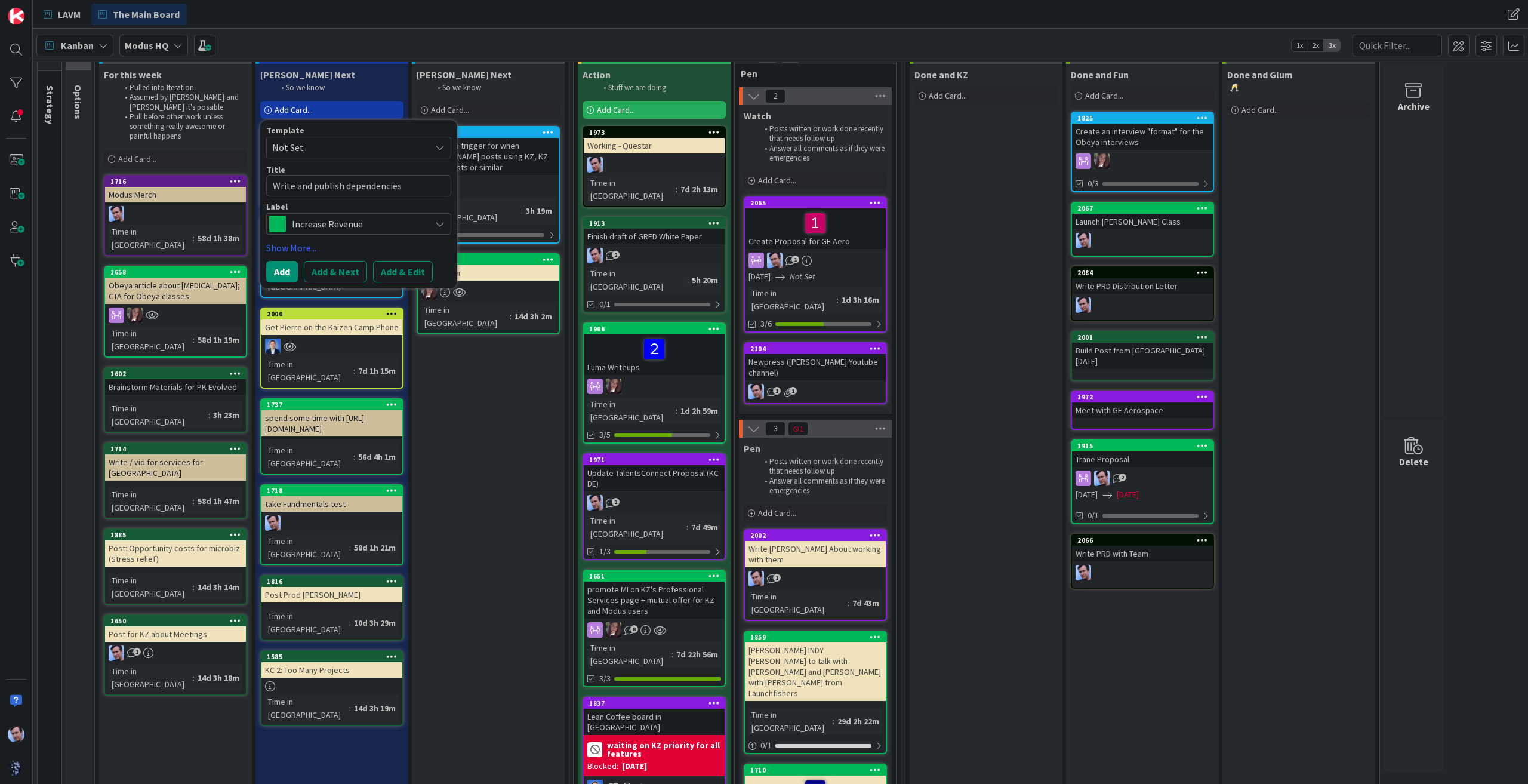
type textarea "Write and publish dependencies K"
type textarea "x"
type textarea "Write and publish dependencies KZ"
type textarea "x"
type textarea "Write and publish dependencies KZ"
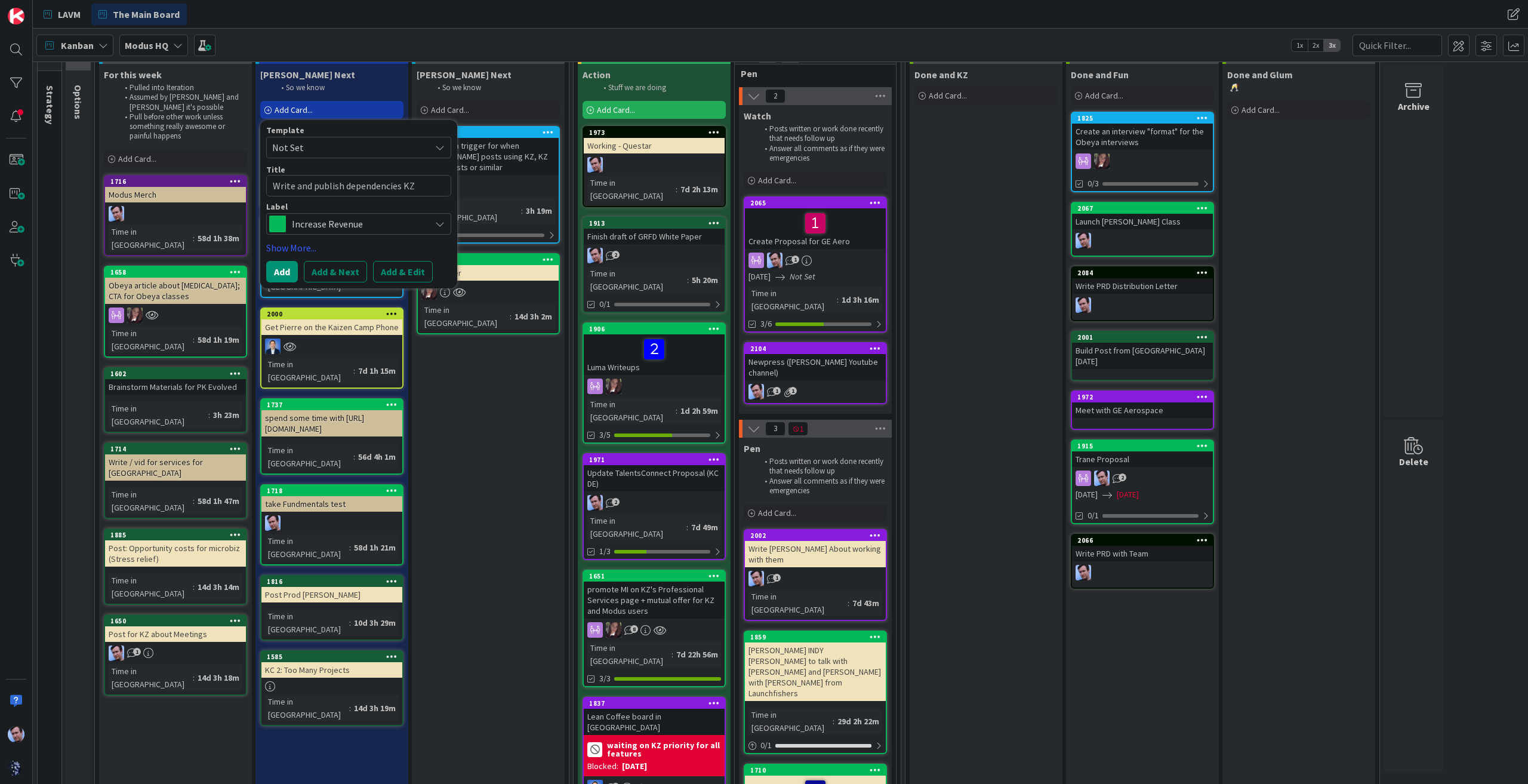
type textarea "x"
type textarea "Write and publish dependencies KZ b"
type textarea "x"
type textarea "Write and publish dependencies KZ boa"
type textarea "x"
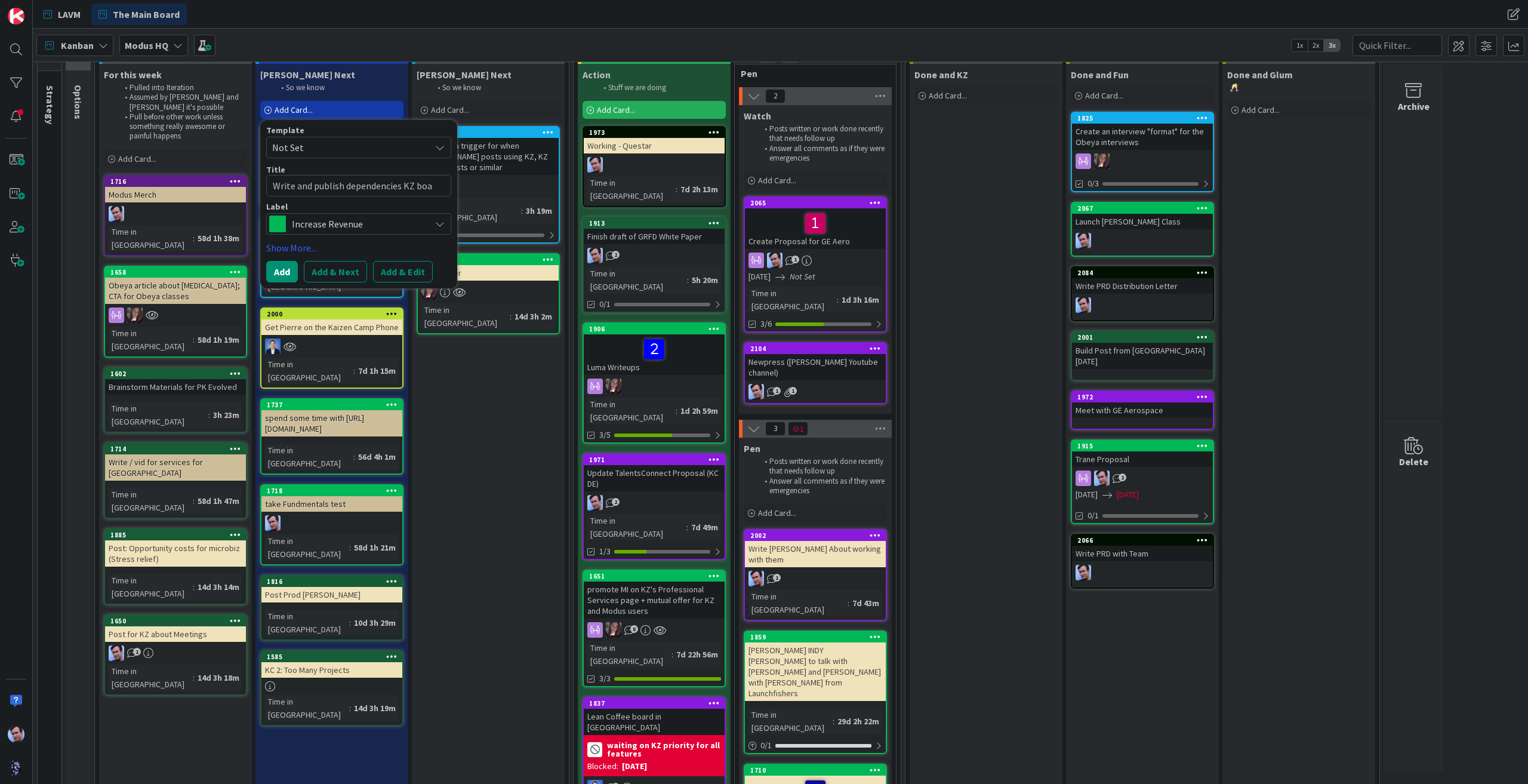
type textarea "Write and publish dependencies KZ boar"
type textarea "x"
type textarea "Write and publish dependencies KZ board"
type textarea "x"
type textarea "Write and publish dependencies KZ board"
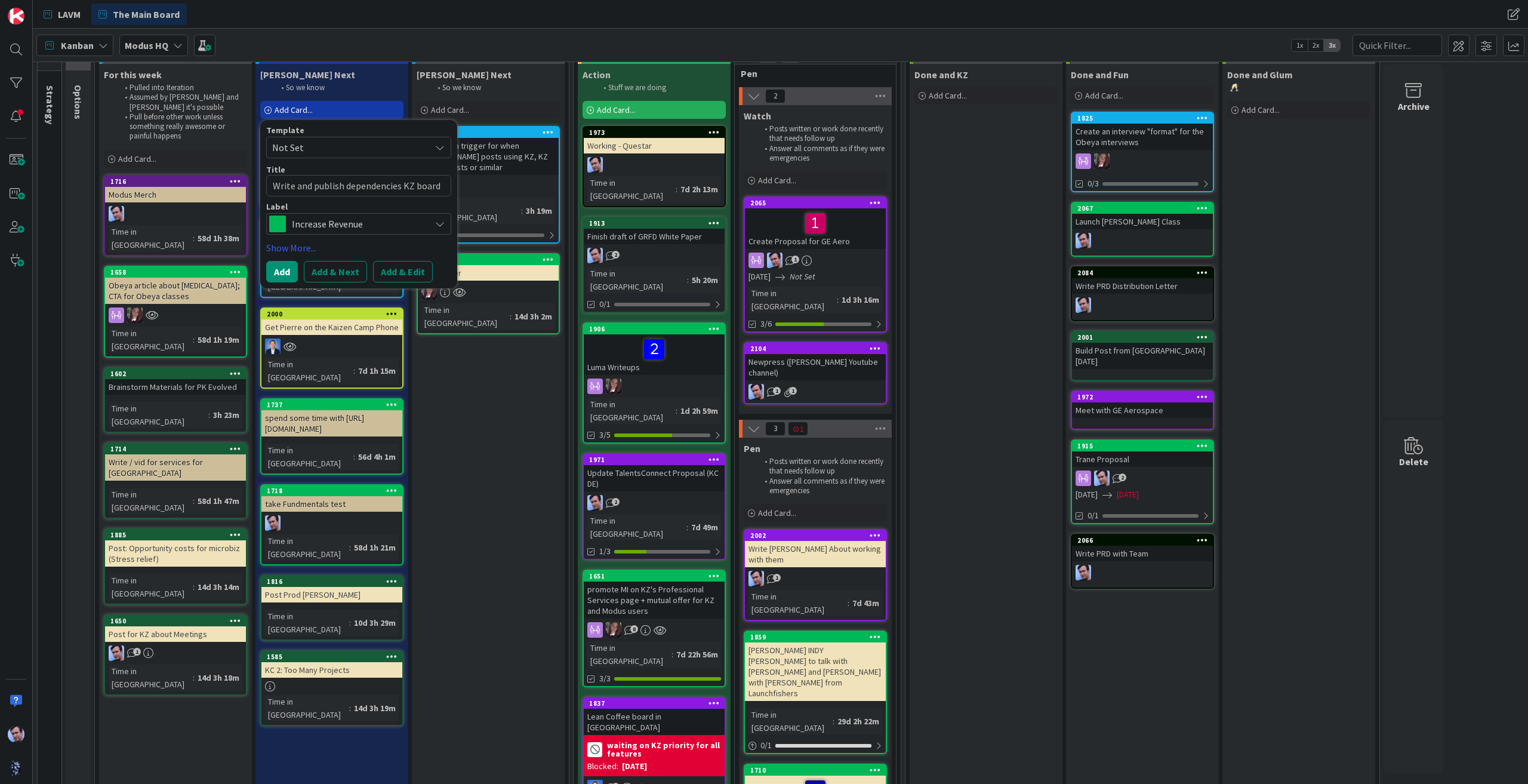
type textarea "x"
type textarea "Write and publish dependencies KZ board v"
type textarea "x"
type textarea "Write and publish dependencies KZ board vi"
type textarea "x"
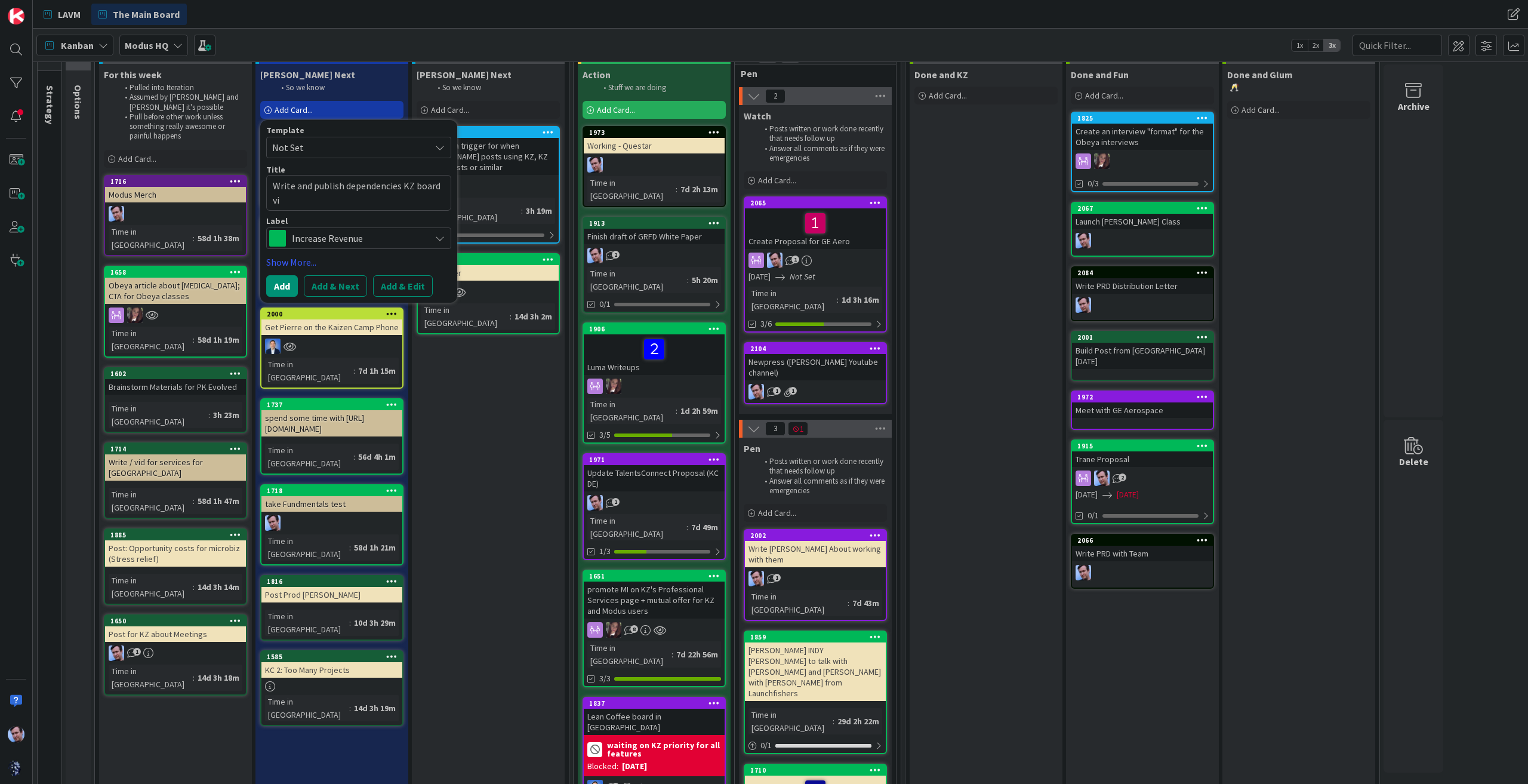
type textarea "Write and publish dependencies KZ board vis"
type textarea "x"
type textarea "Write and publish dependencies KZ board vise"
type textarea "x"
type textarea "Write and publish dependencies KZ board vis"
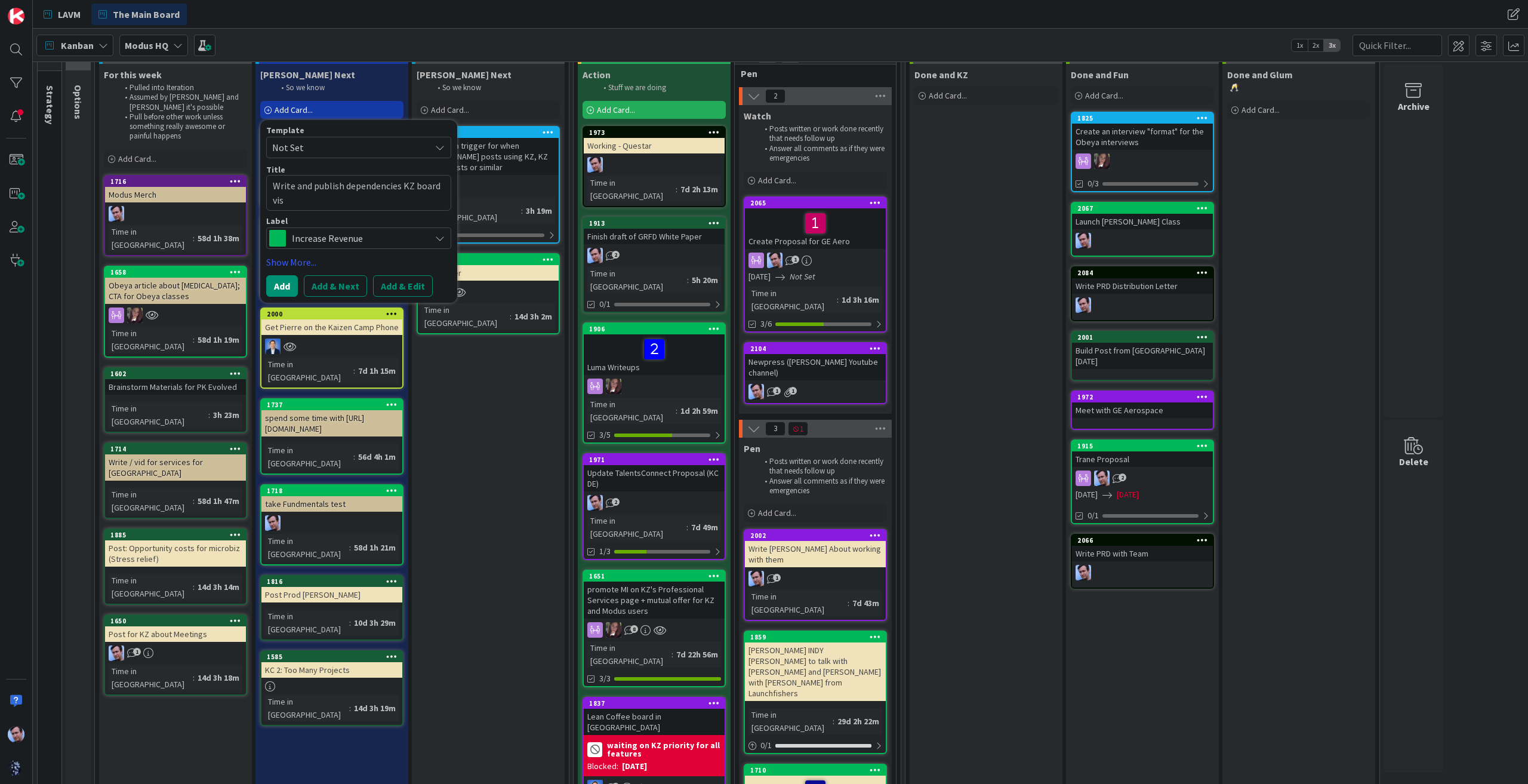
type textarea "x"
type textarea "Write and publish dependencies KZ board vi"
type textarea "x"
type textarea "Write and publish dependencies KZ board v"
type textarea "x"
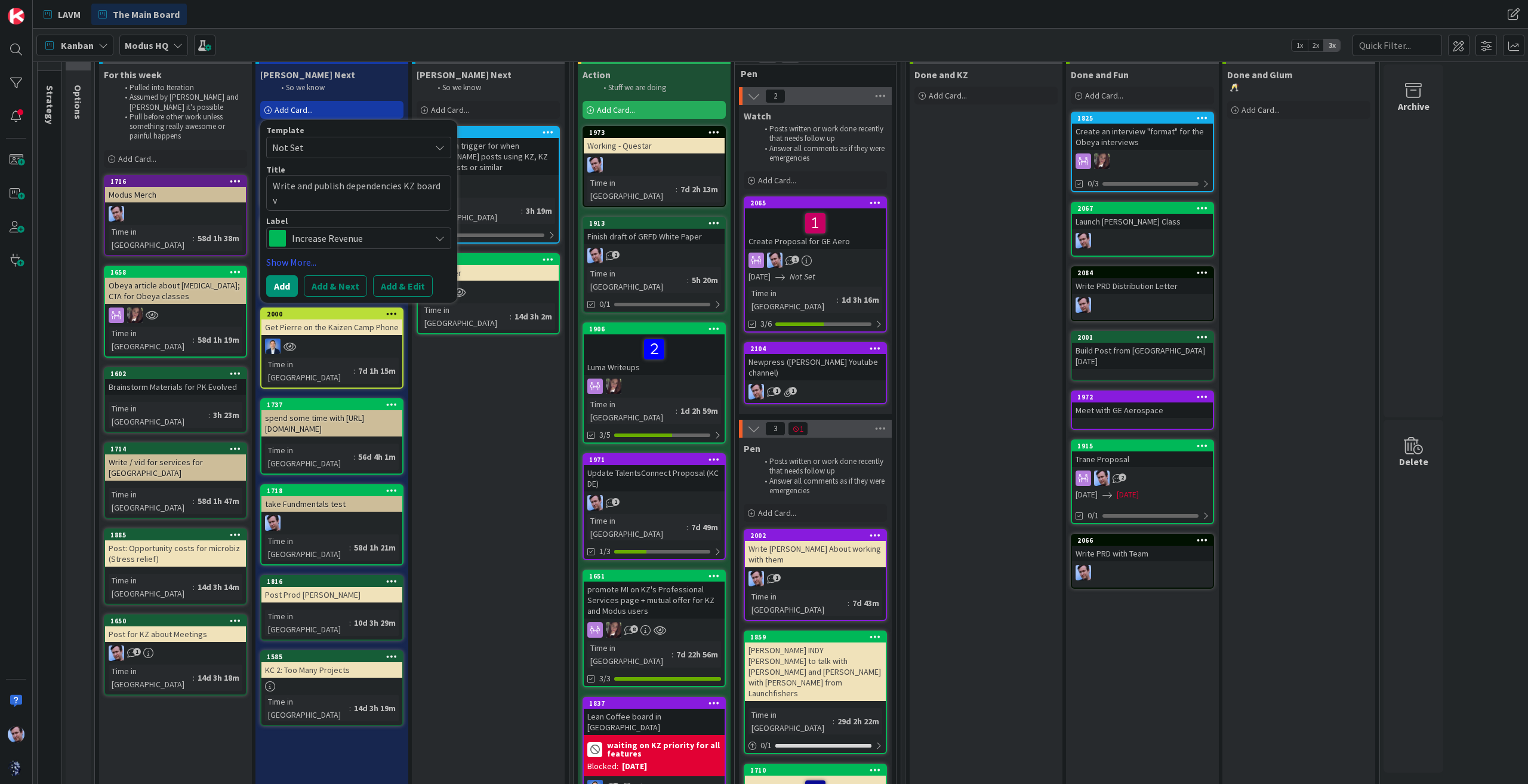
type textarea "Write and publish dependencies KZ board vd"
type textarea "x"
type textarea "Write and publish dependencies KZ board v"
type textarea "x"
type textarea "Write and publish dependencies KZ board vi"
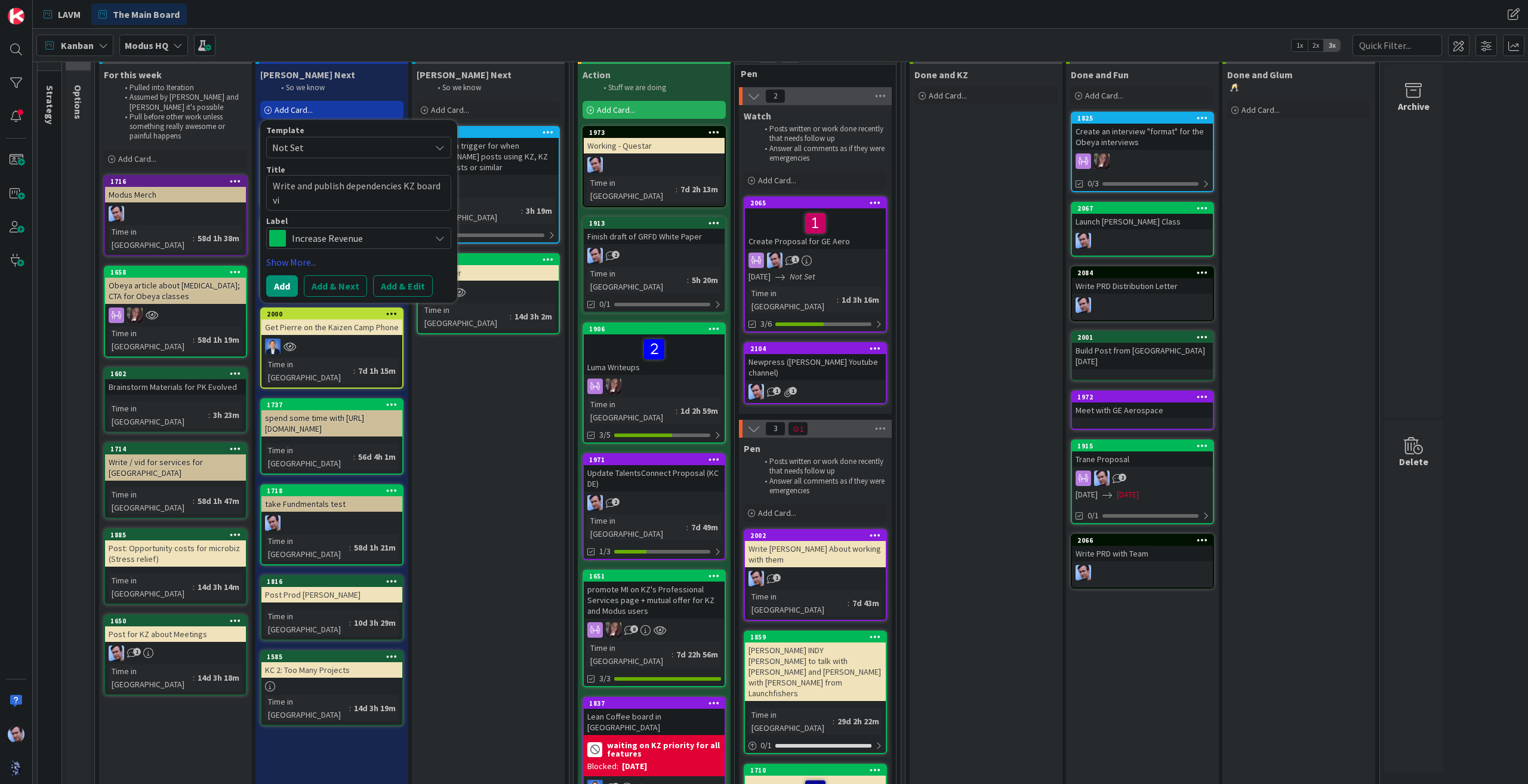
type textarea "x"
type textarea "Write and publish dependencies KZ board vid"
type textarea "x"
type textarea "Write and publish dependencies KZ board vide"
type textarea "x"
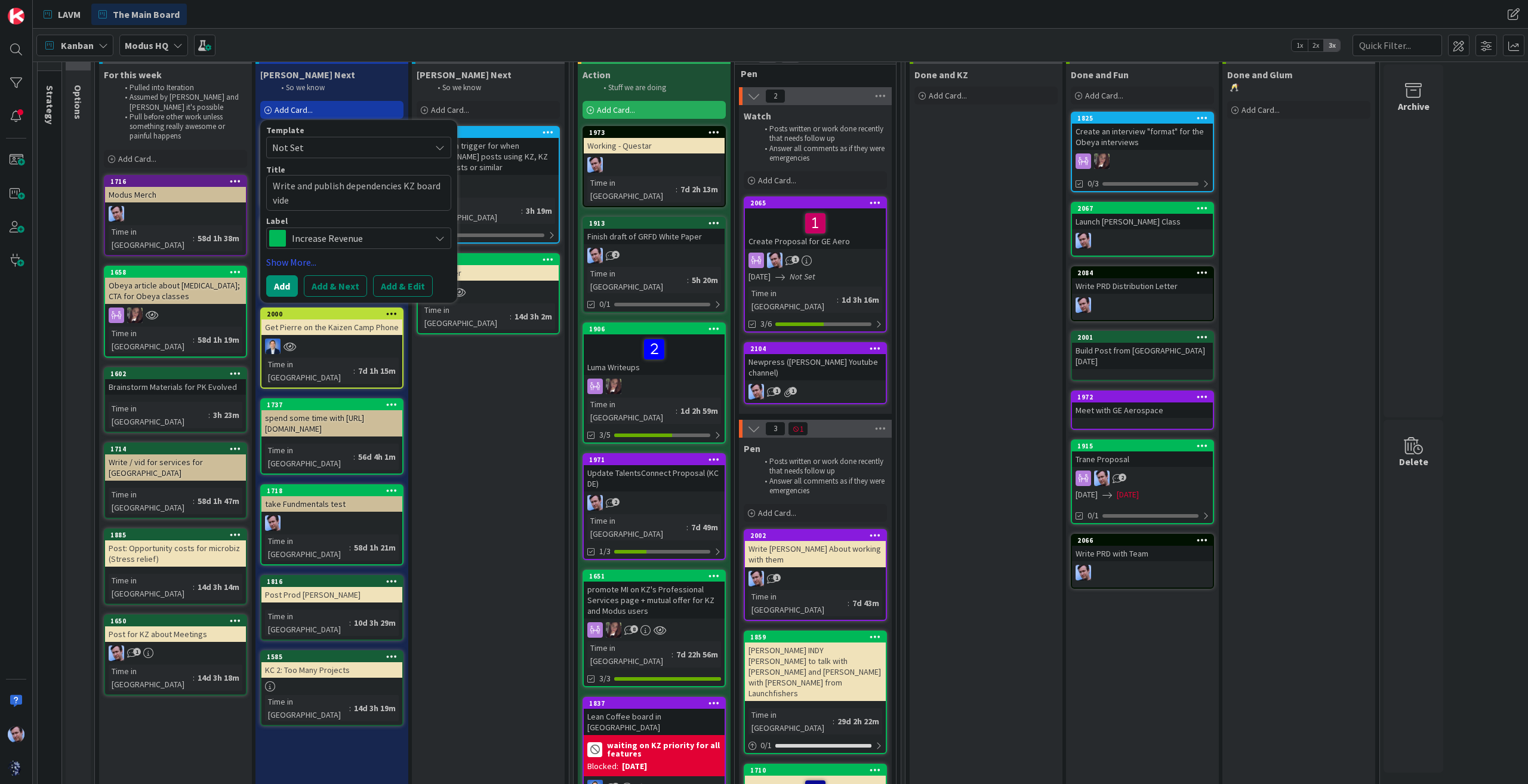
type textarea "Write and publish dependencies KZ board video"
type textarea "x"
type textarea "Write and publish dependencies KZ board video."
click at [384, 249] on div "Template Not Set Title 46 / 128 Write and publish dependencies KZ board video. …" at bounding box center [358, 211] width 185 height 170
click at [381, 241] on span "Increase Revenue" at bounding box center [358, 238] width 132 height 17
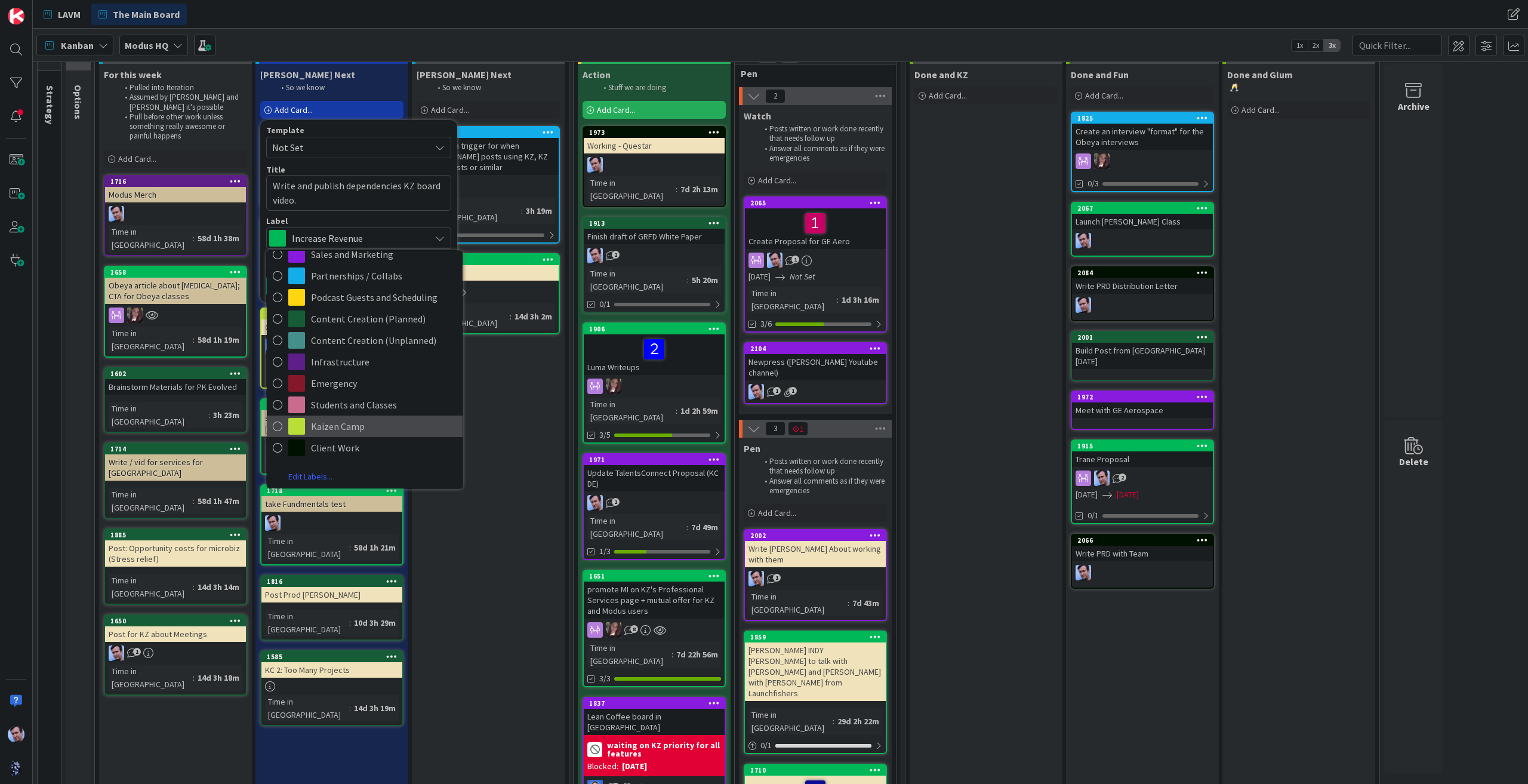
scroll to position [0, 0]
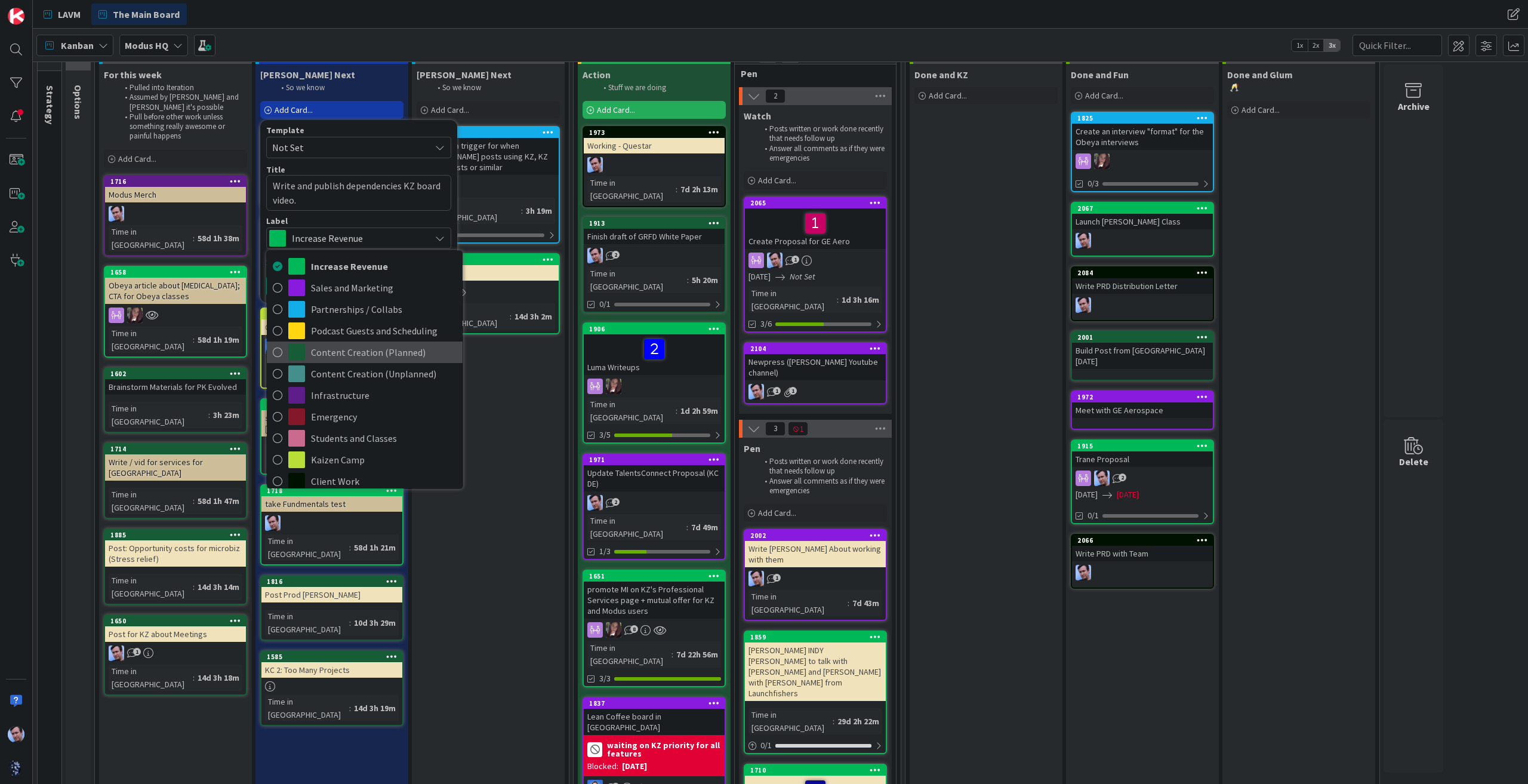
click at [347, 355] on span "Content Creation (Planned)" at bounding box center [384, 352] width 145 height 18
type textarea "x"
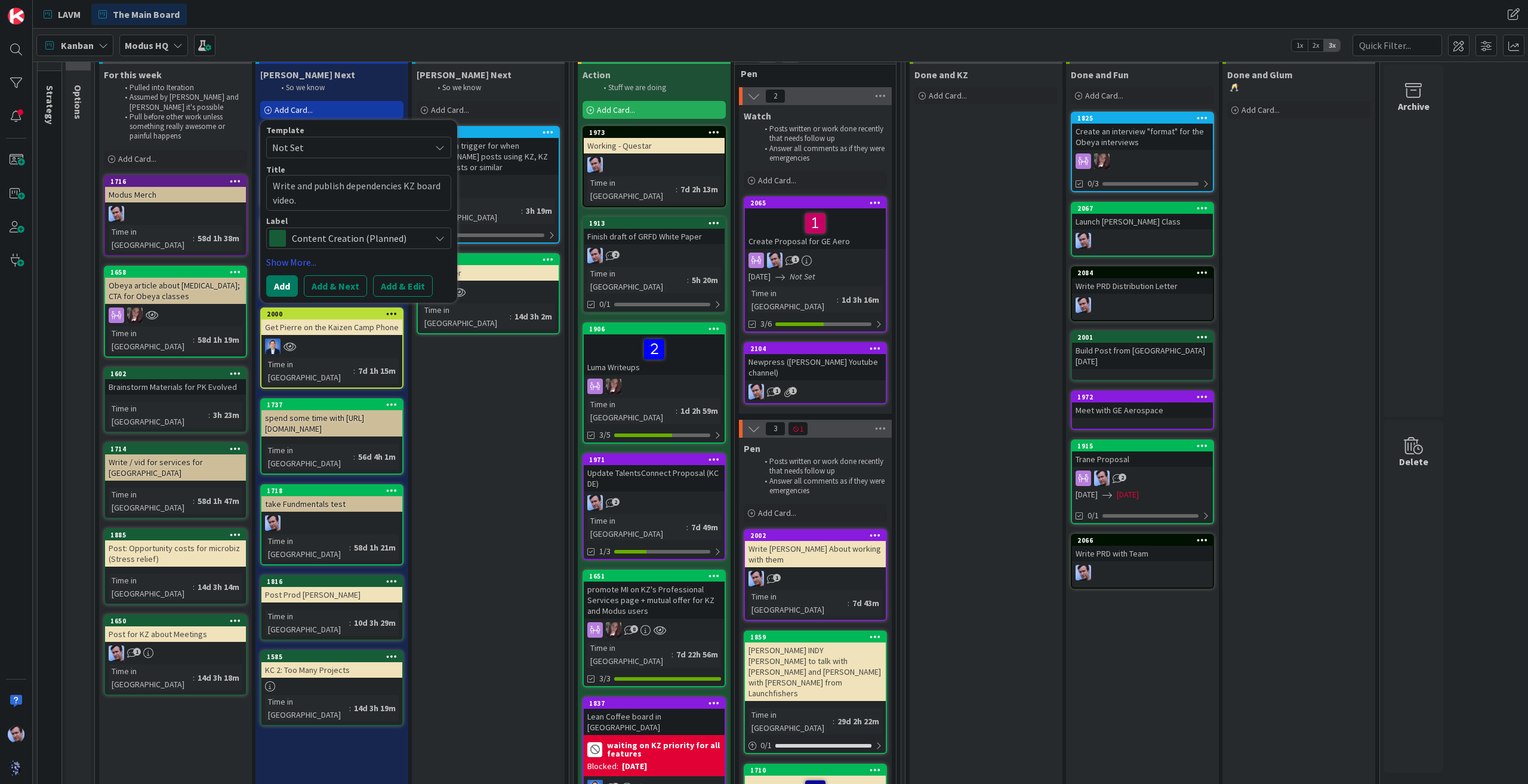
click at [288, 284] on button "Add" at bounding box center [282, 286] width 32 height 21
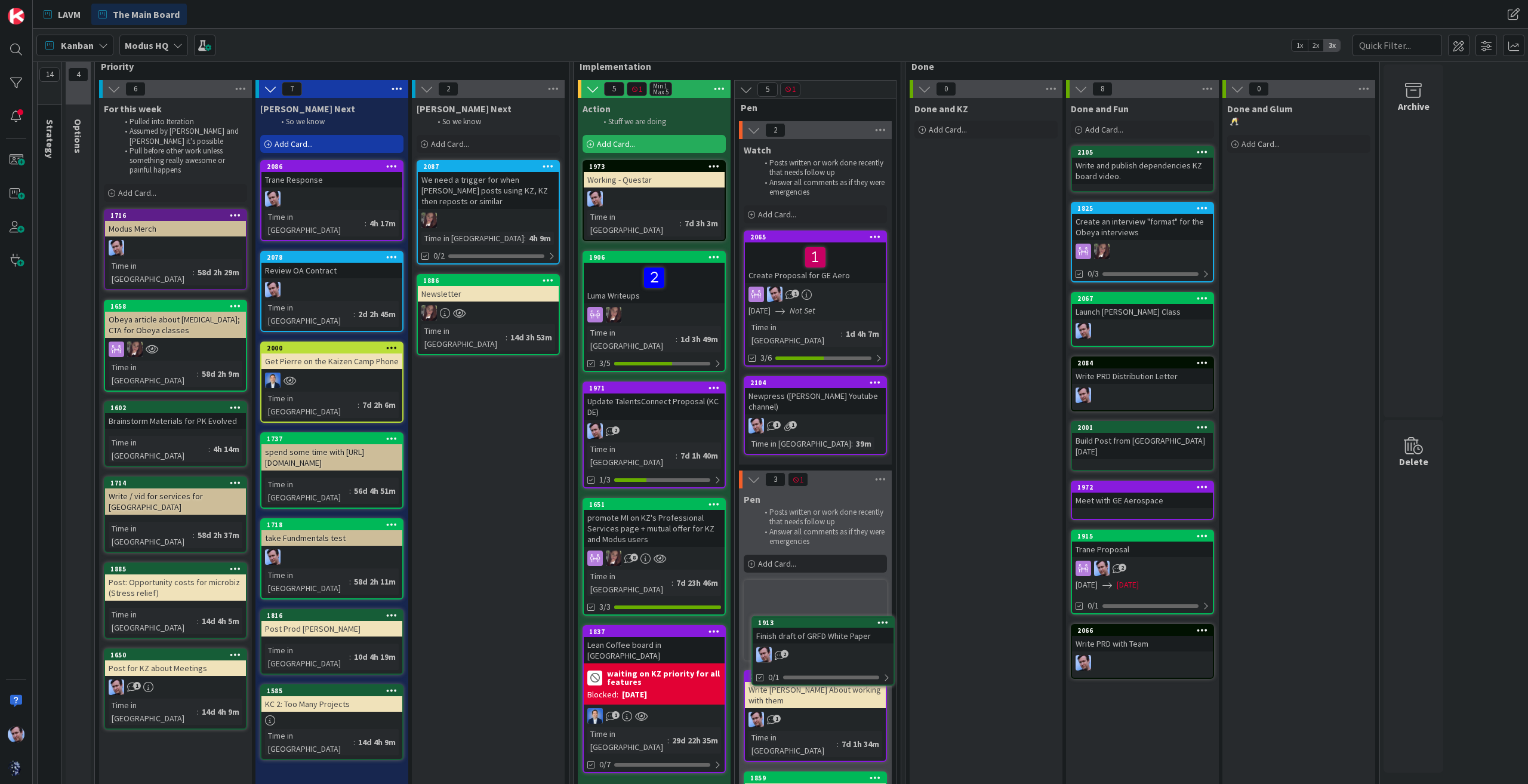
scroll to position [38, 0]
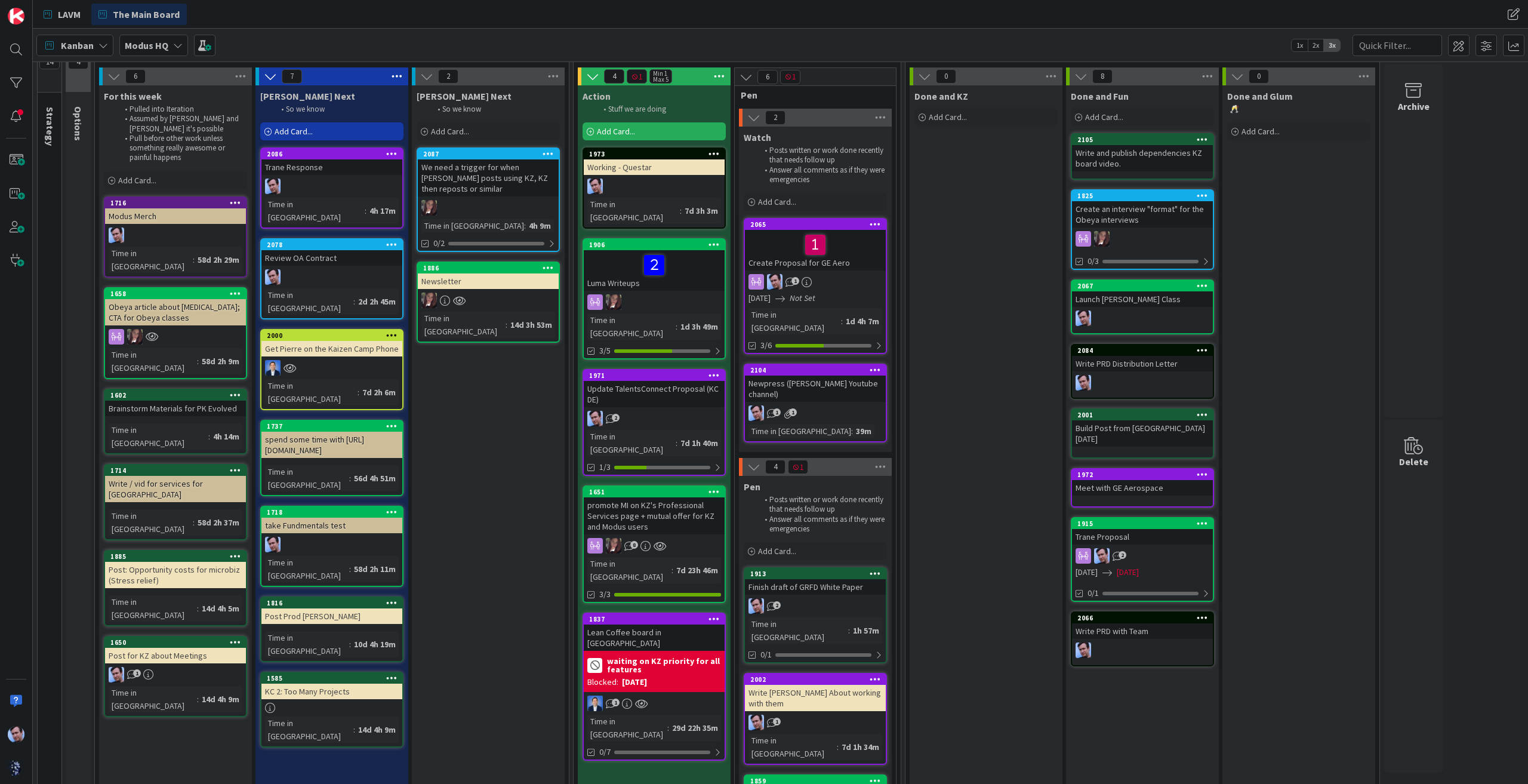
click at [825, 598] on div "2" at bounding box center [815, 606] width 141 height 16
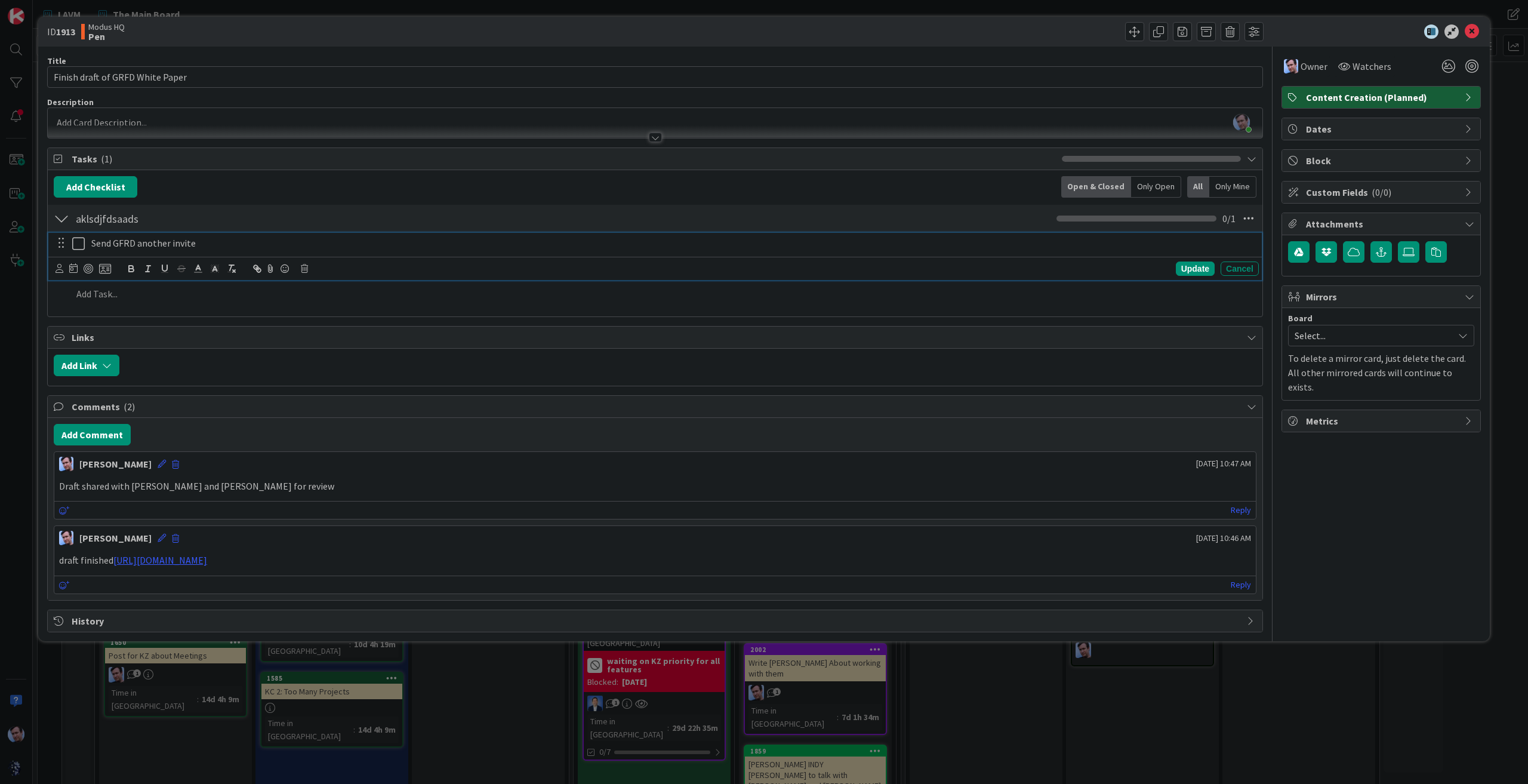
click at [80, 241] on icon at bounding box center [78, 243] width 12 height 14
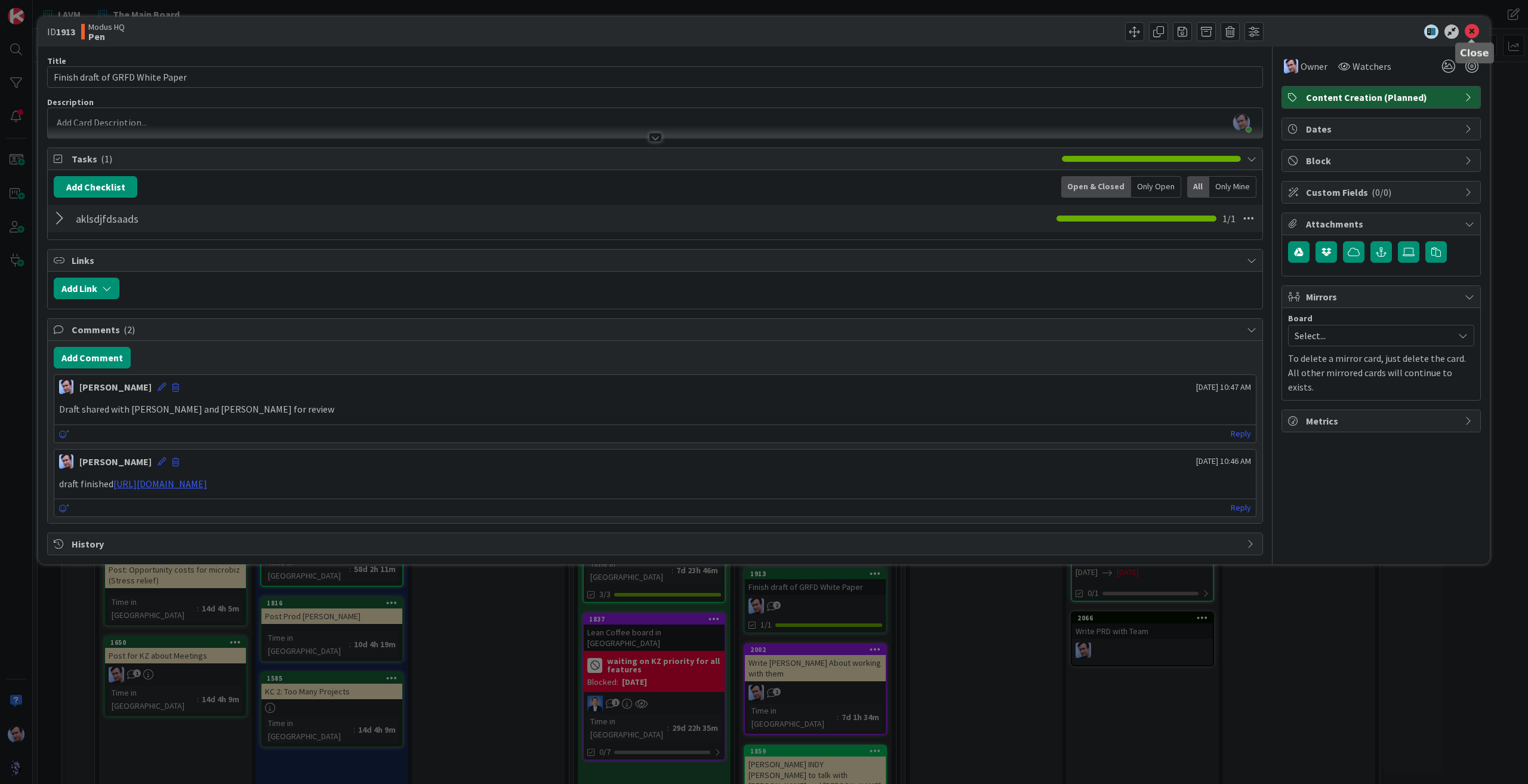
click at [1476, 27] on icon at bounding box center [1472, 32] width 14 height 14
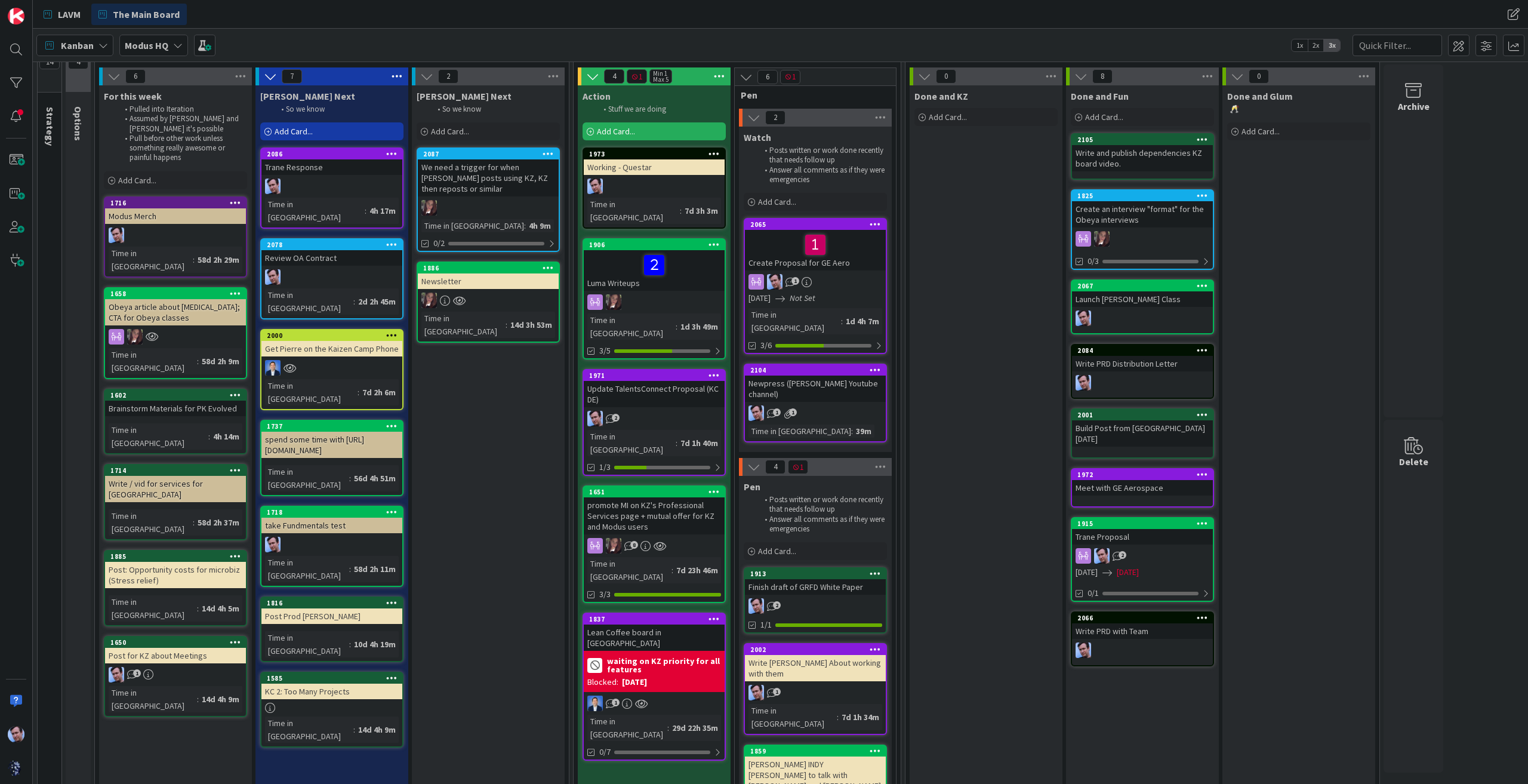
click at [458, 556] on div "[PERSON_NAME] Next So we know Add Card... 2087 We need a trigger for when [PERS…" at bounding box center [488, 615] width 153 height 1059
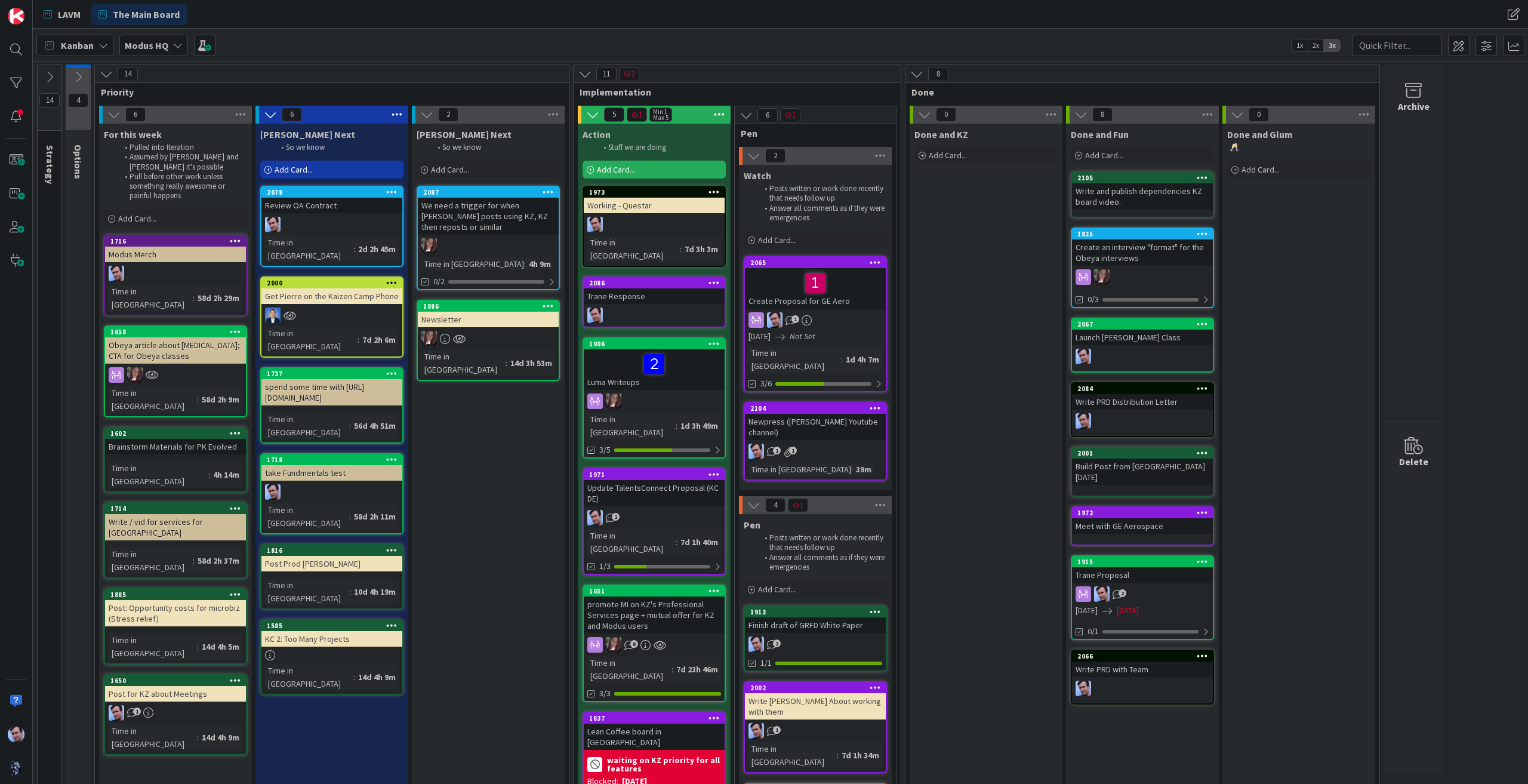
click at [468, 491] on div "[PERSON_NAME] Next So we know Add Card... 2087 We need a trigger for when [PERS…" at bounding box center [488, 653] width 153 height 1059
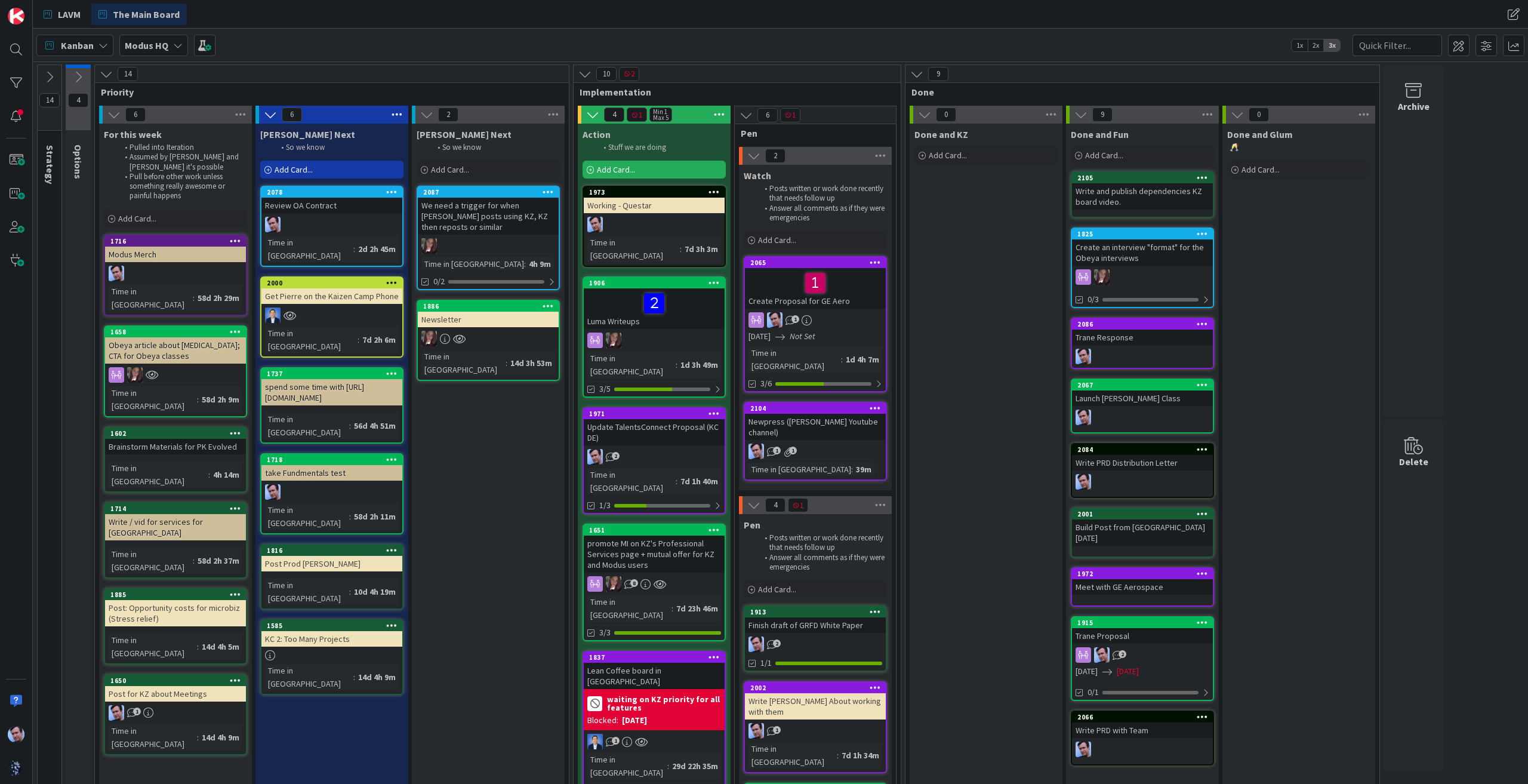
click at [495, 489] on div "[PERSON_NAME] Next So we know Add Card... 2087 We need a trigger for when [PERS…" at bounding box center [488, 653] width 153 height 1059
